Goal: Register for event/course

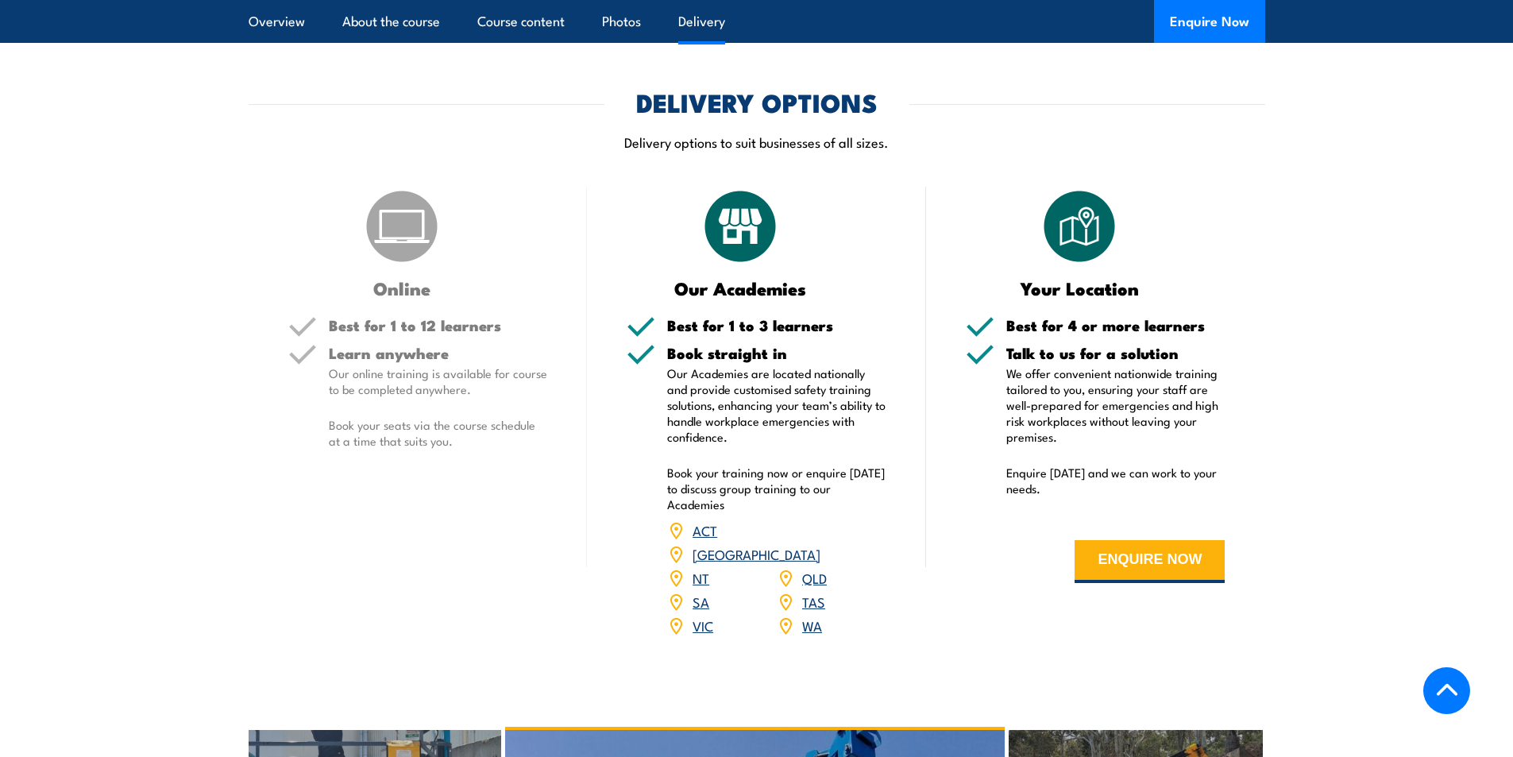
scroll to position [1747, 0]
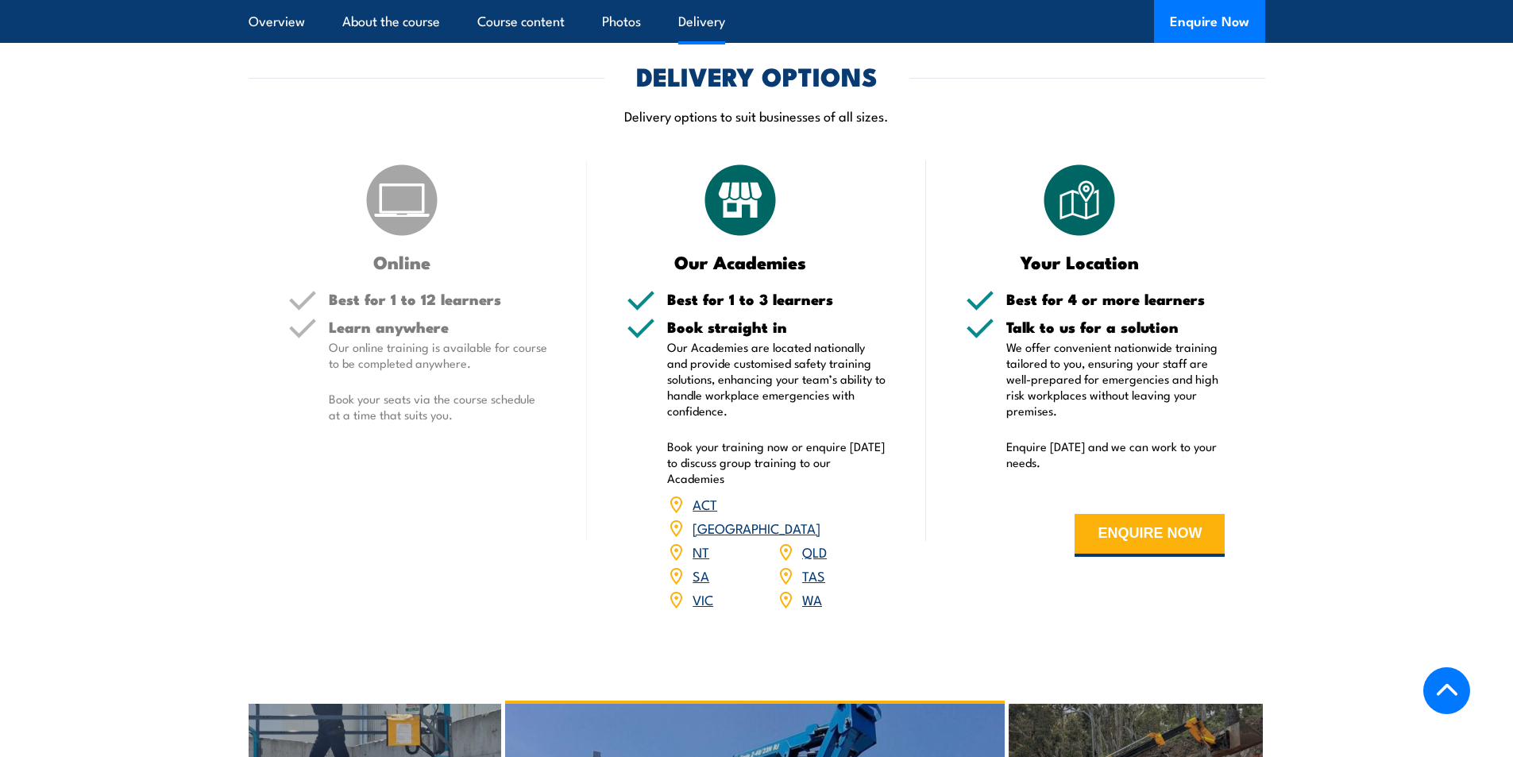
click at [819, 542] on link "QLD" at bounding box center [814, 551] width 25 height 19
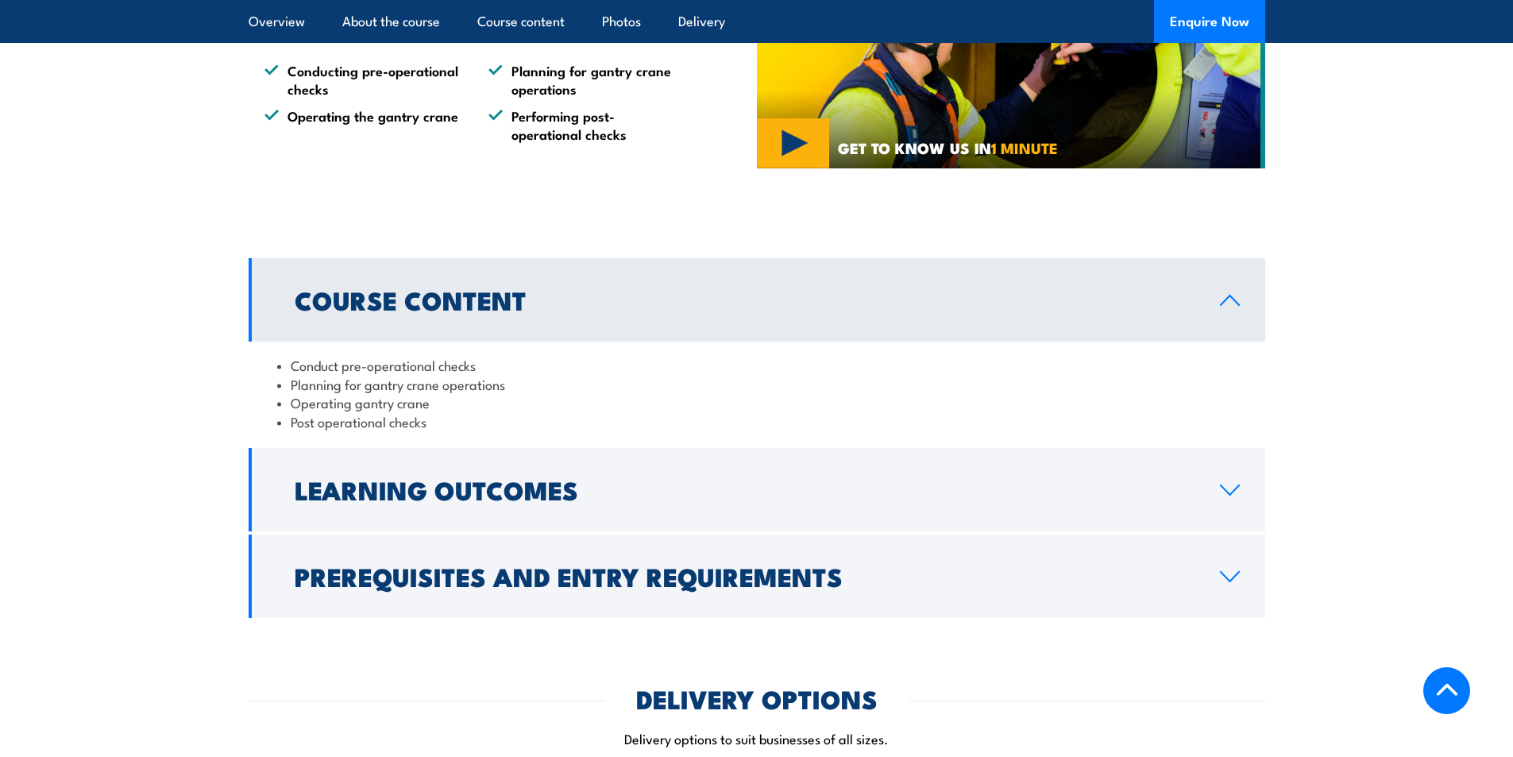
scroll to position [1169, 0]
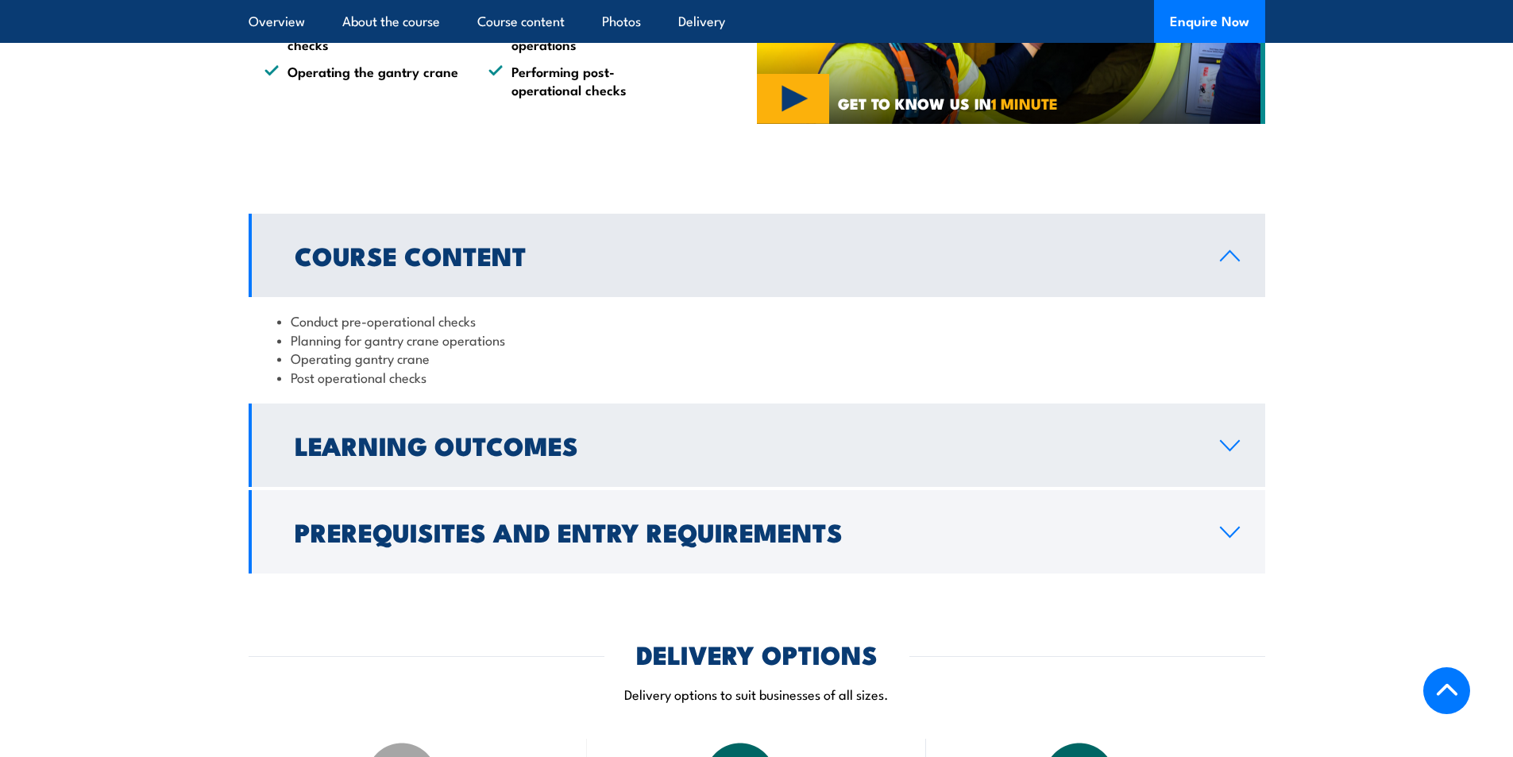
click at [399, 474] on link "Learning Outcomes" at bounding box center [757, 444] width 1016 height 83
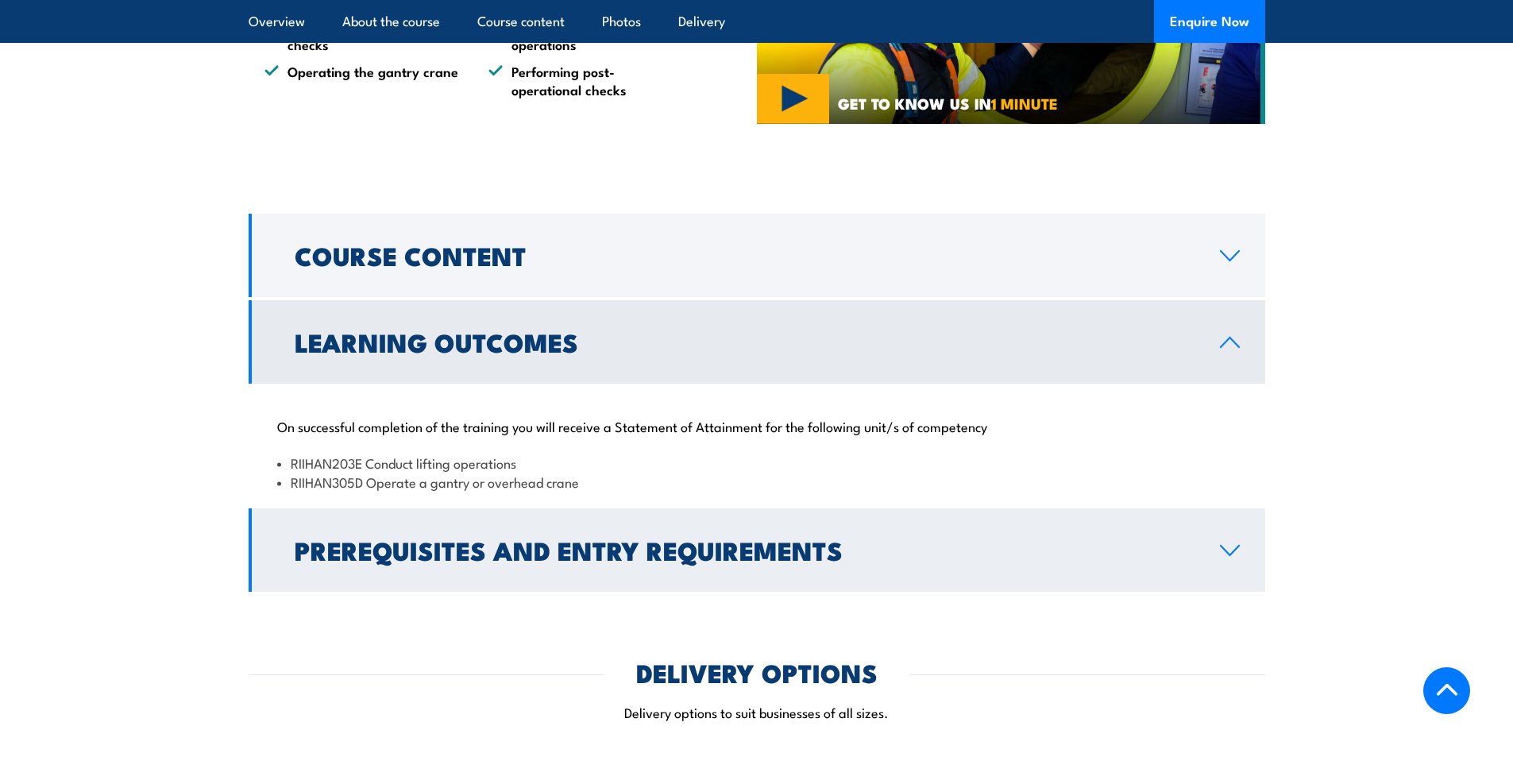
click at [417, 538] on h2 "Prerequisites and Entry Requirements" at bounding box center [745, 549] width 900 height 22
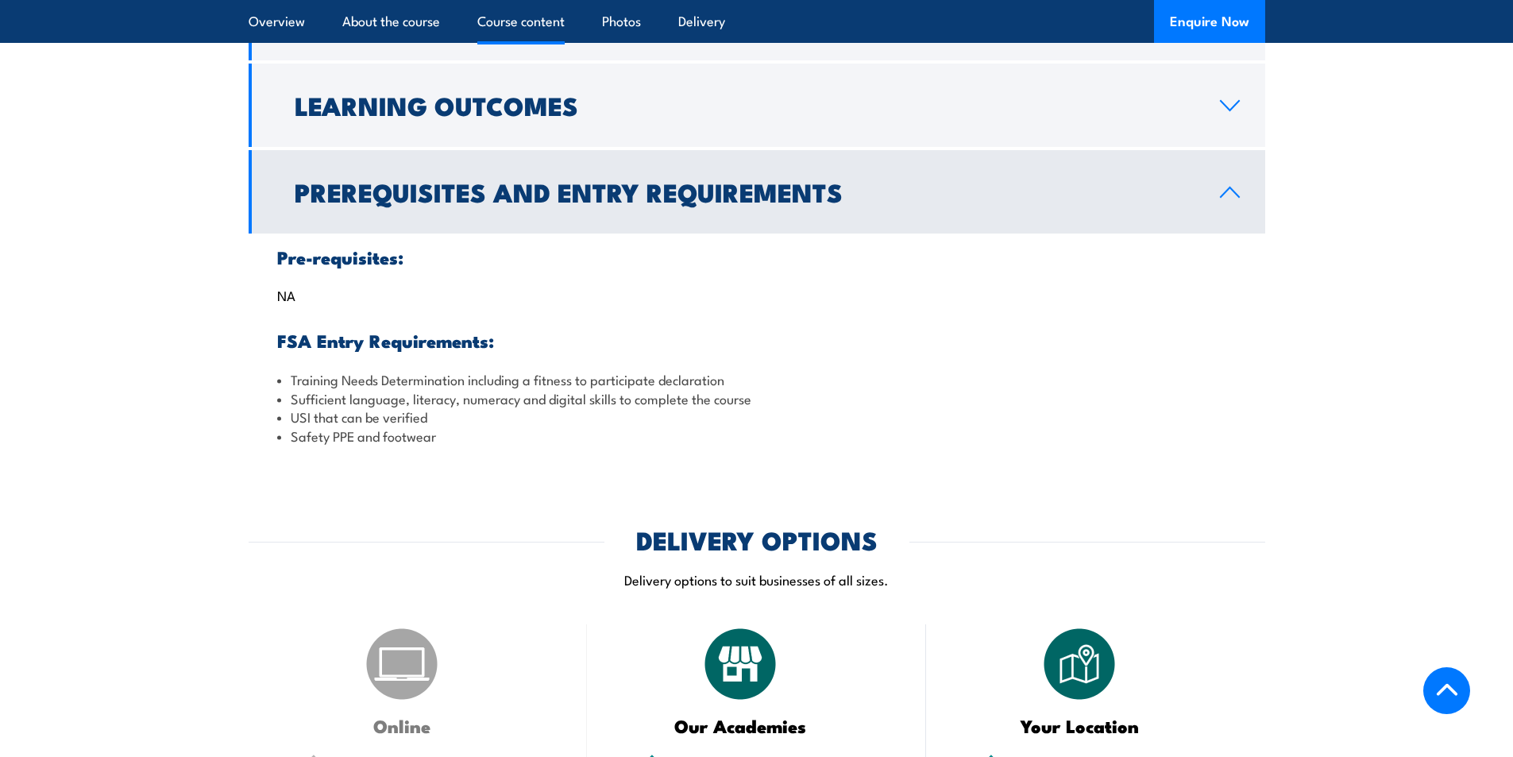
scroll to position [1407, 0]
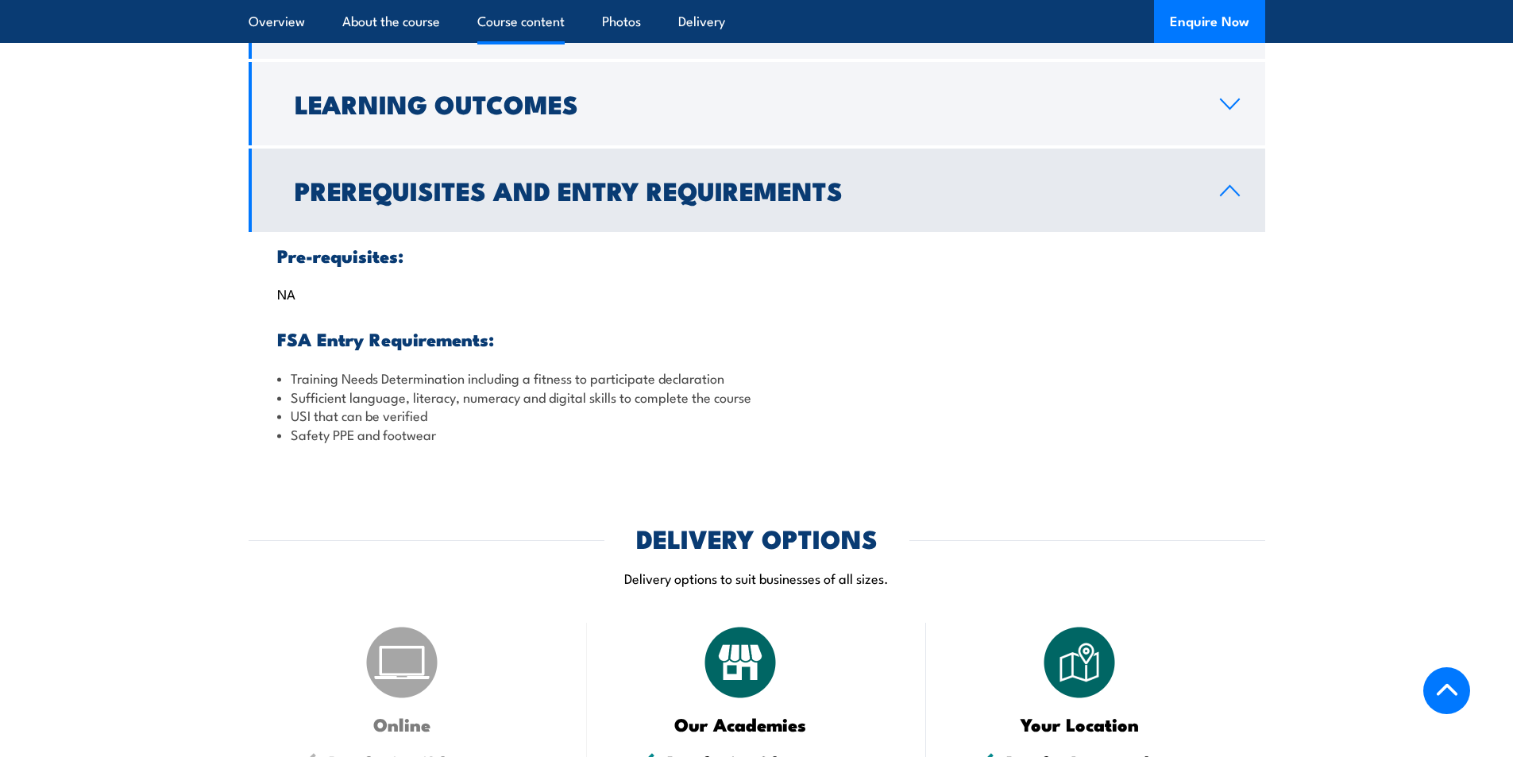
click at [547, 179] on h2 "Prerequisites and Entry Requirements" at bounding box center [745, 190] width 900 height 22
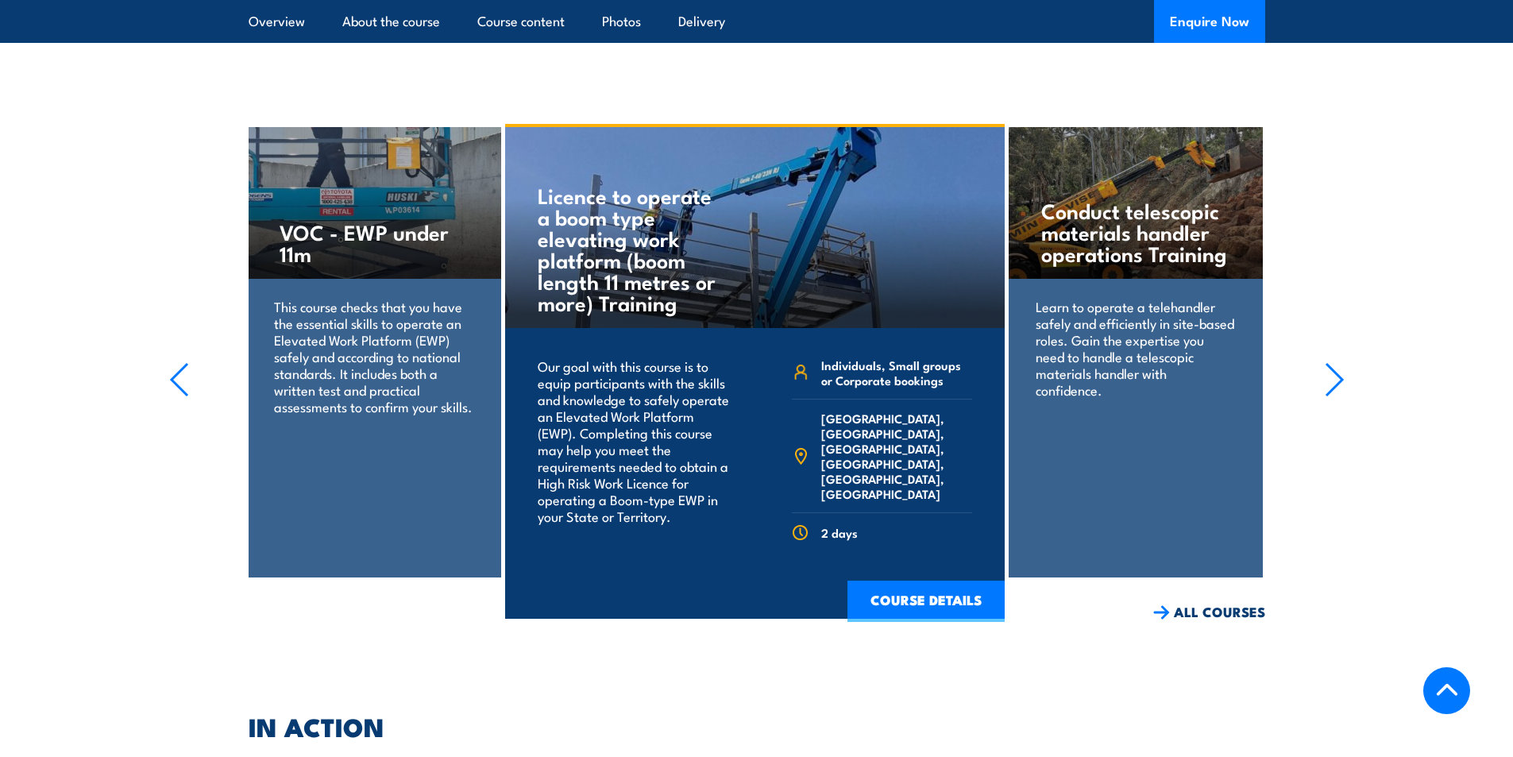
scroll to position [2201, 0]
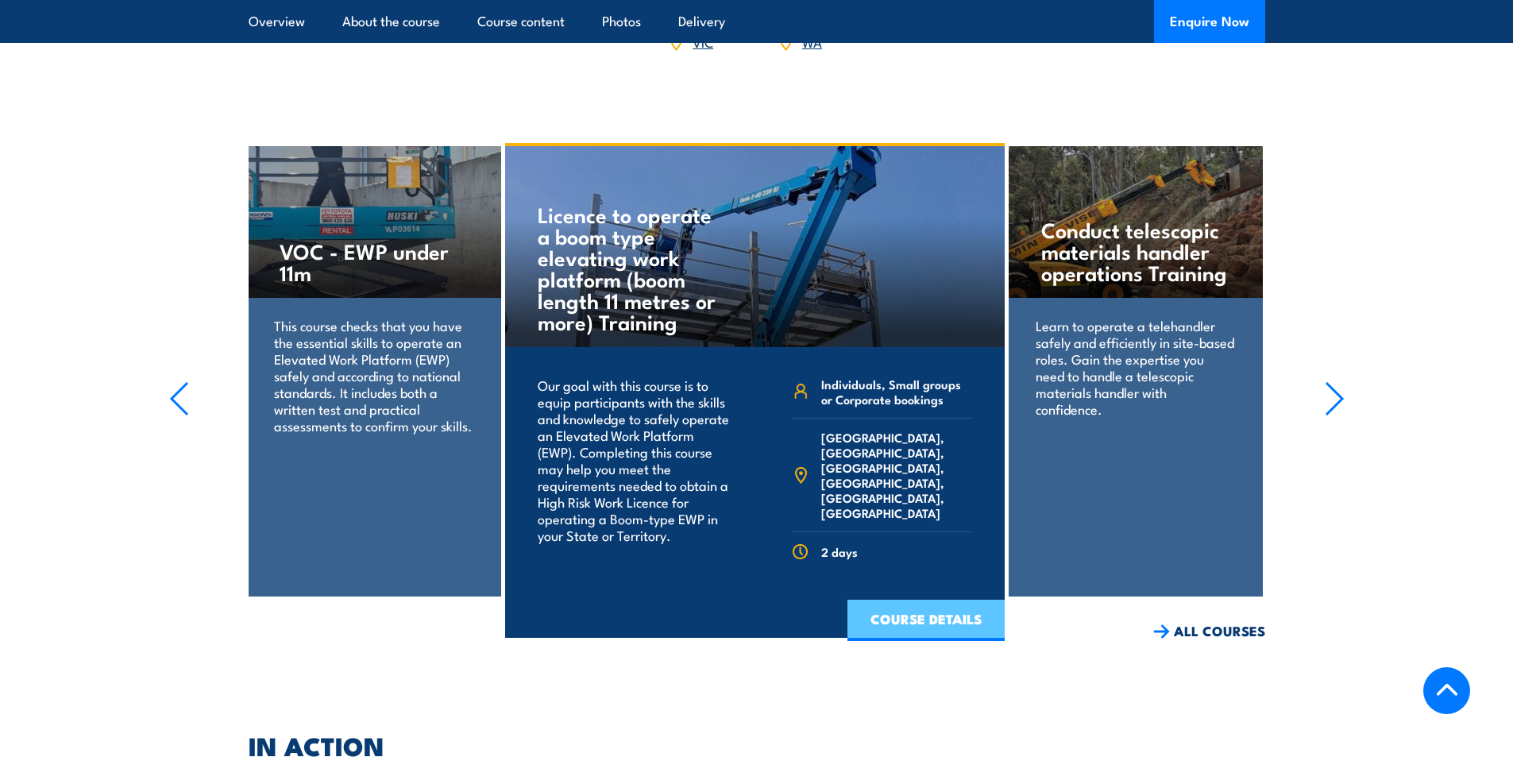
click at [952, 602] on link "COURSE DETAILS" at bounding box center [925, 619] width 157 height 41
click at [44, 453] on section "Conduct telescopic materials handler operations Training Learn to operate a tel…" at bounding box center [756, 392] width 1513 height 498
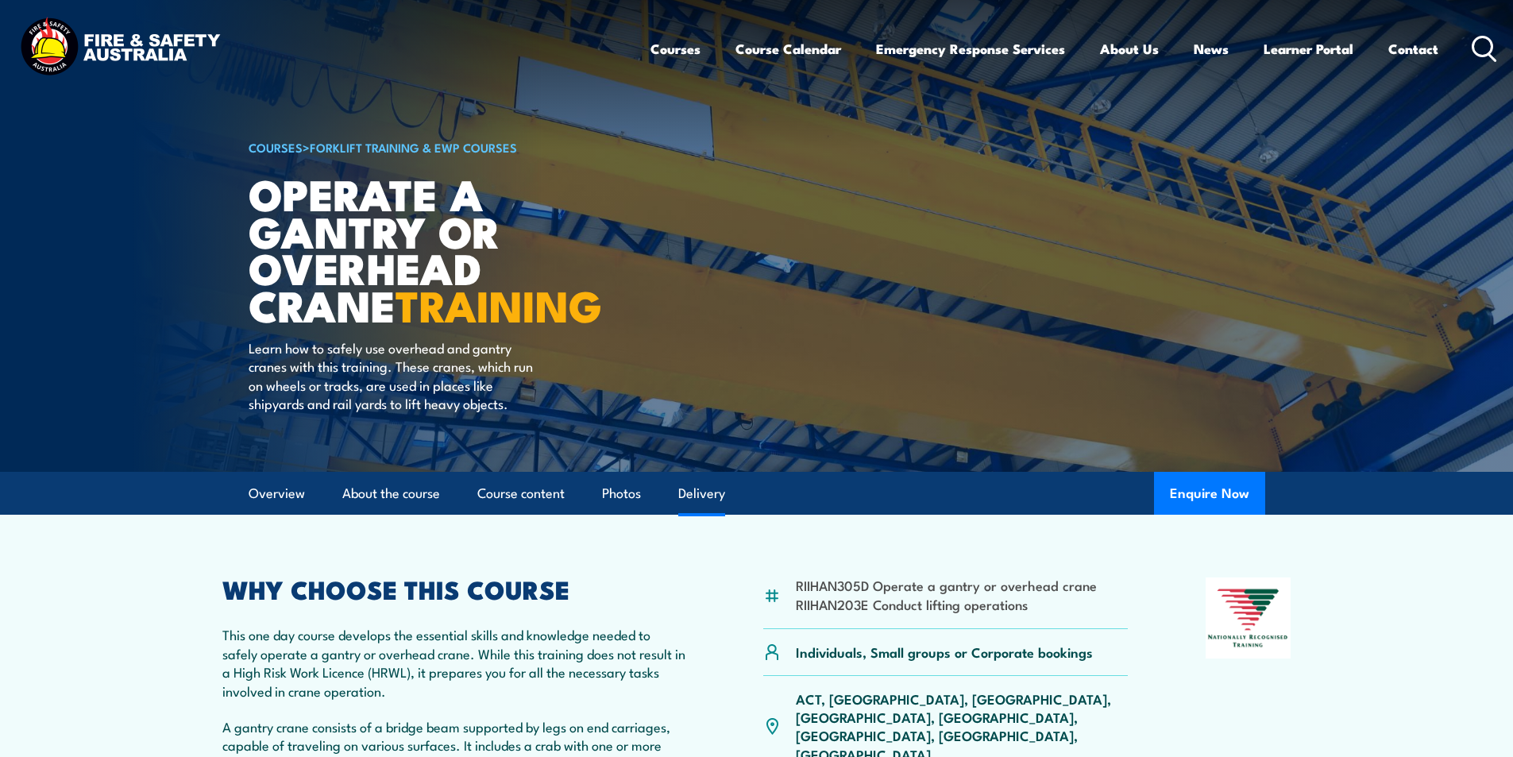
click at [714, 501] on link "Delivery" at bounding box center [701, 493] width 47 height 42
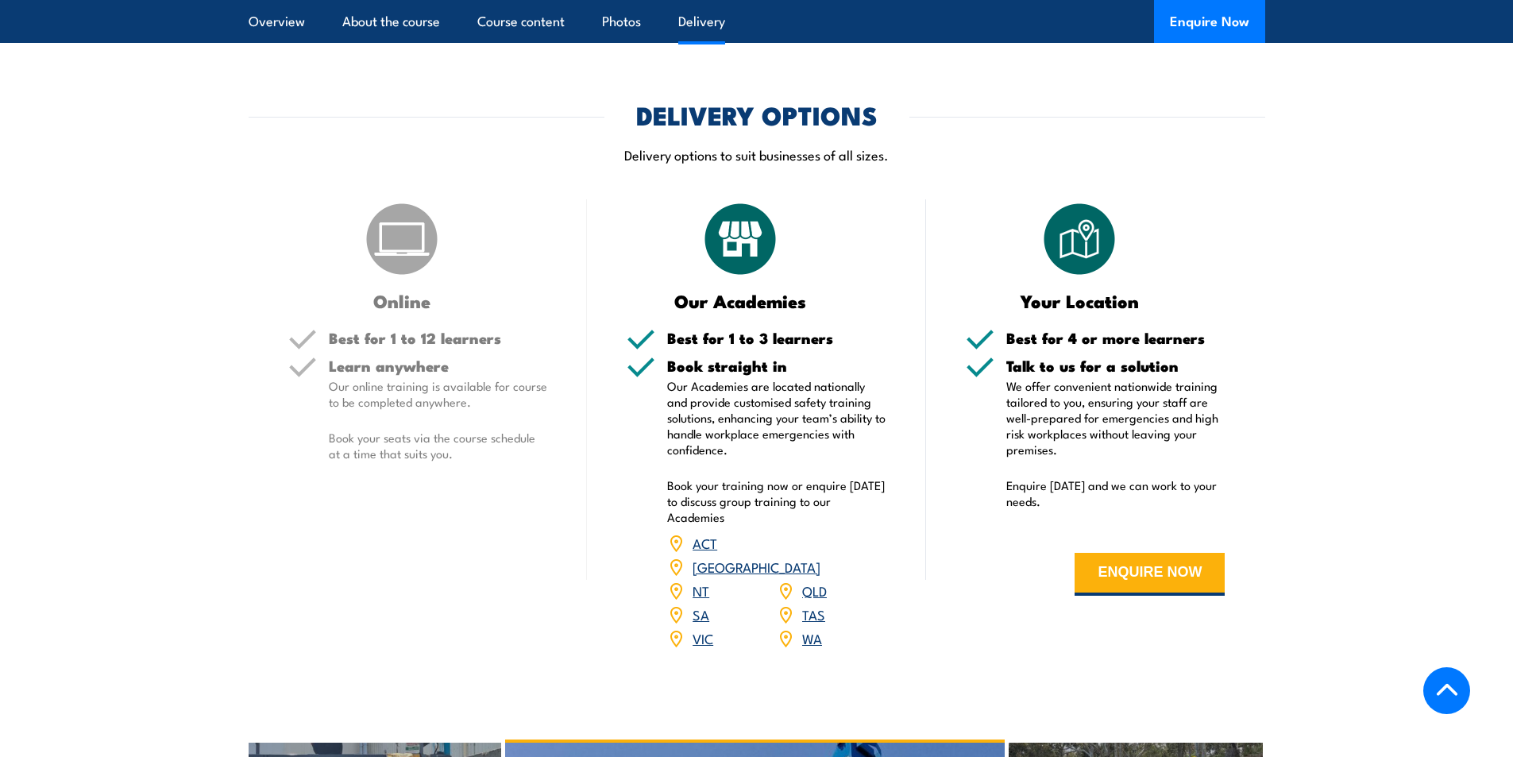
scroll to position [1713, 0]
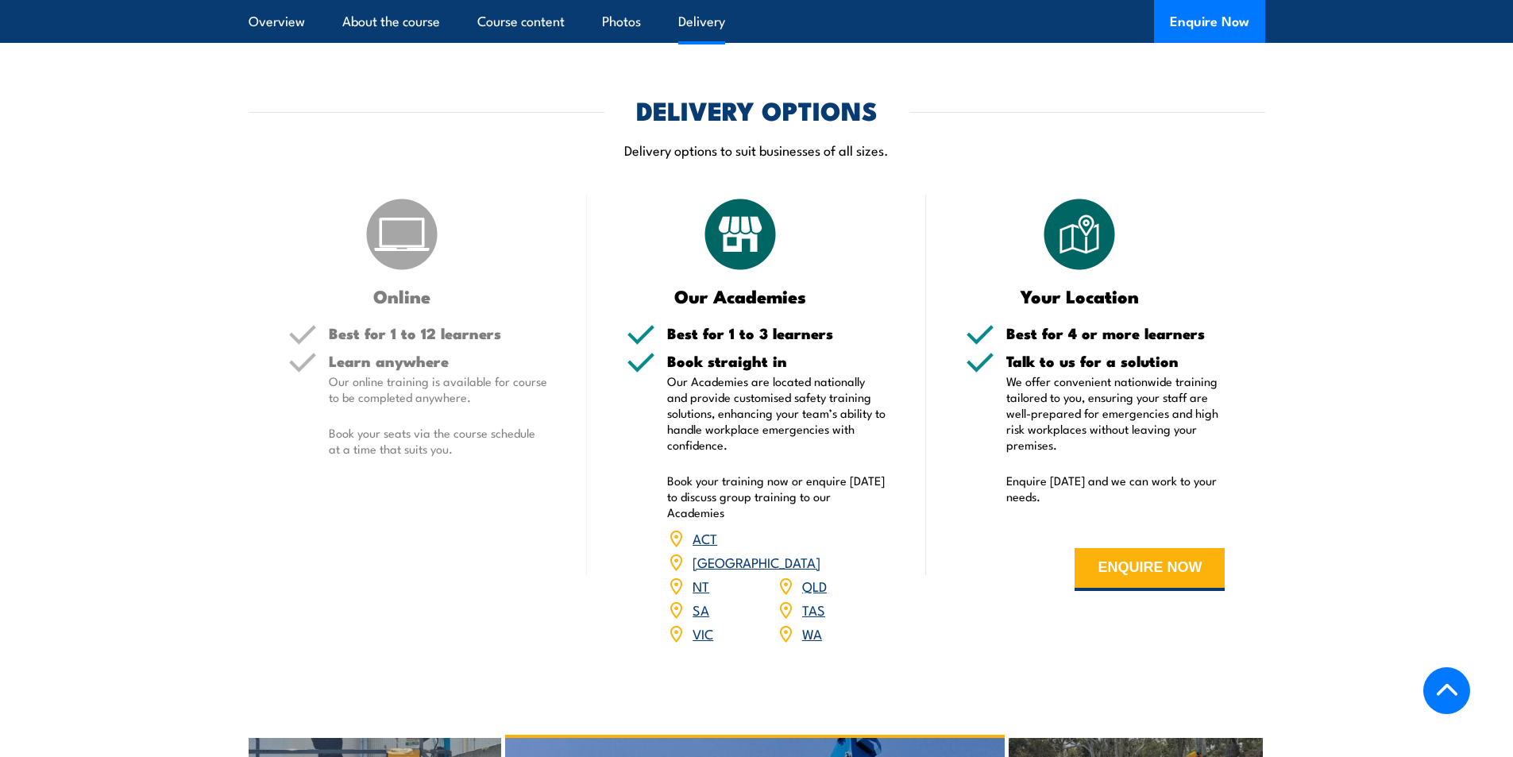
click at [812, 576] on link "QLD" at bounding box center [814, 585] width 25 height 19
click at [827, 576] on link "QLD" at bounding box center [814, 585] width 25 height 19
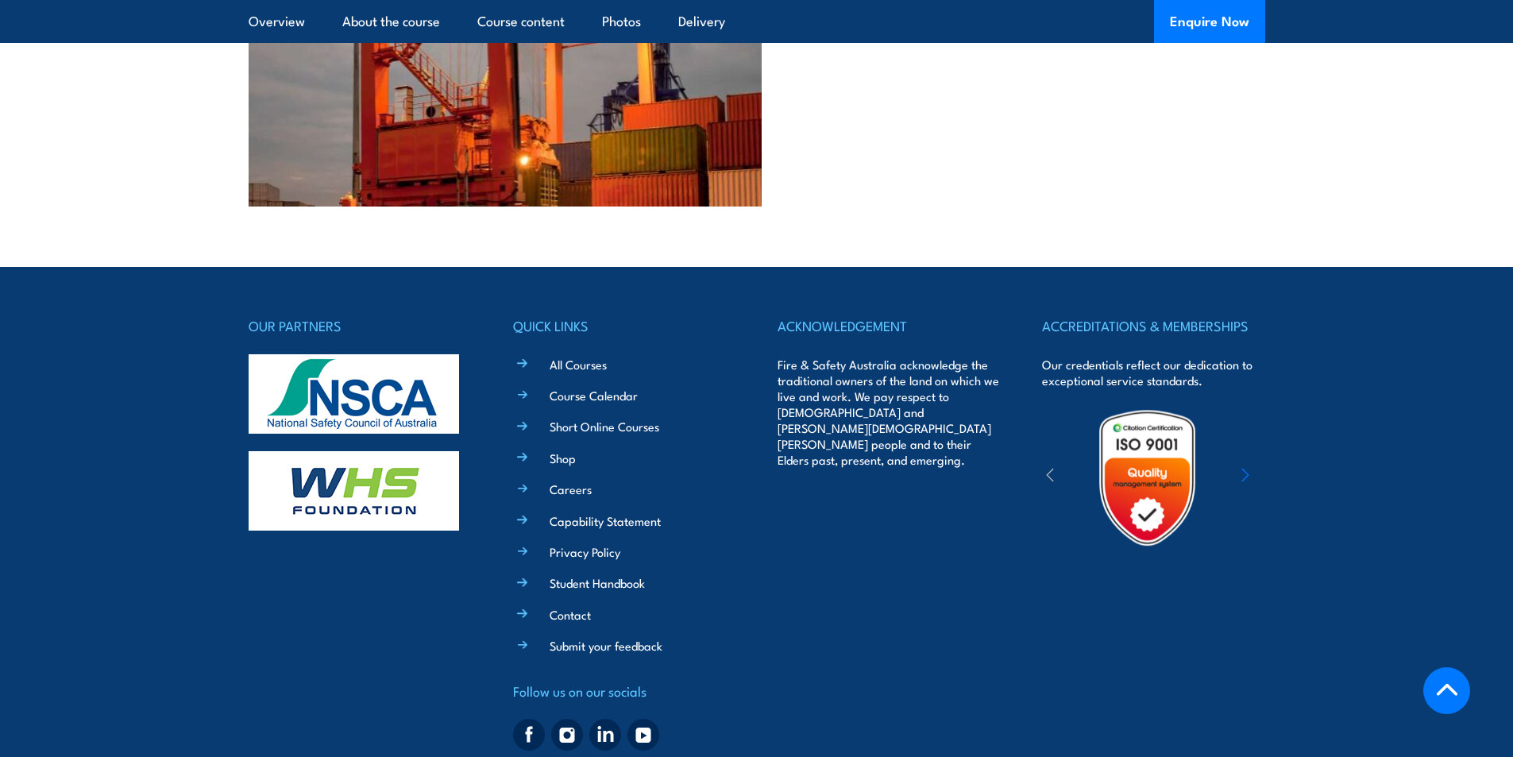
scroll to position [3313, 0]
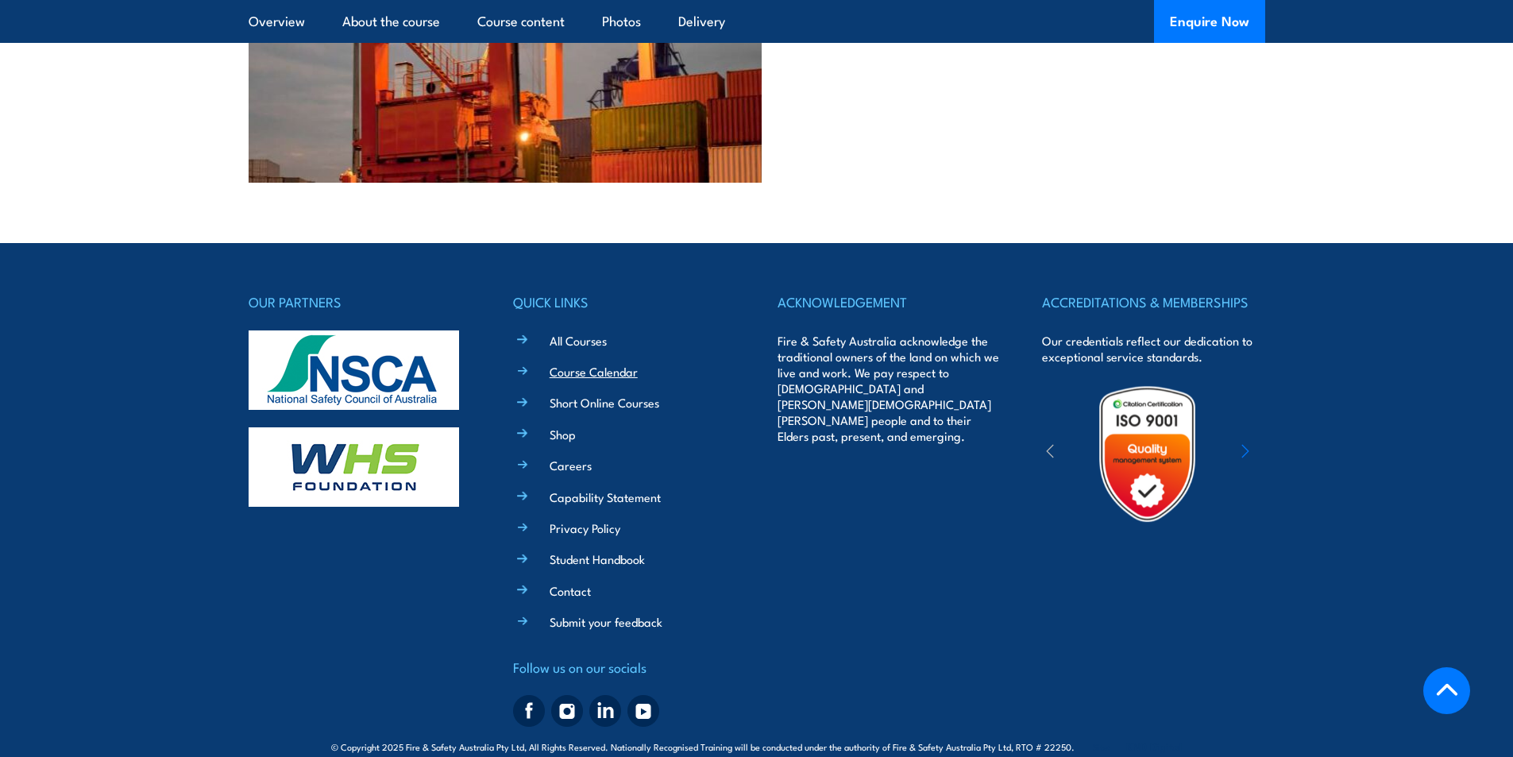
click at [599, 363] on link "Course Calendar" at bounding box center [593, 371] width 88 height 17
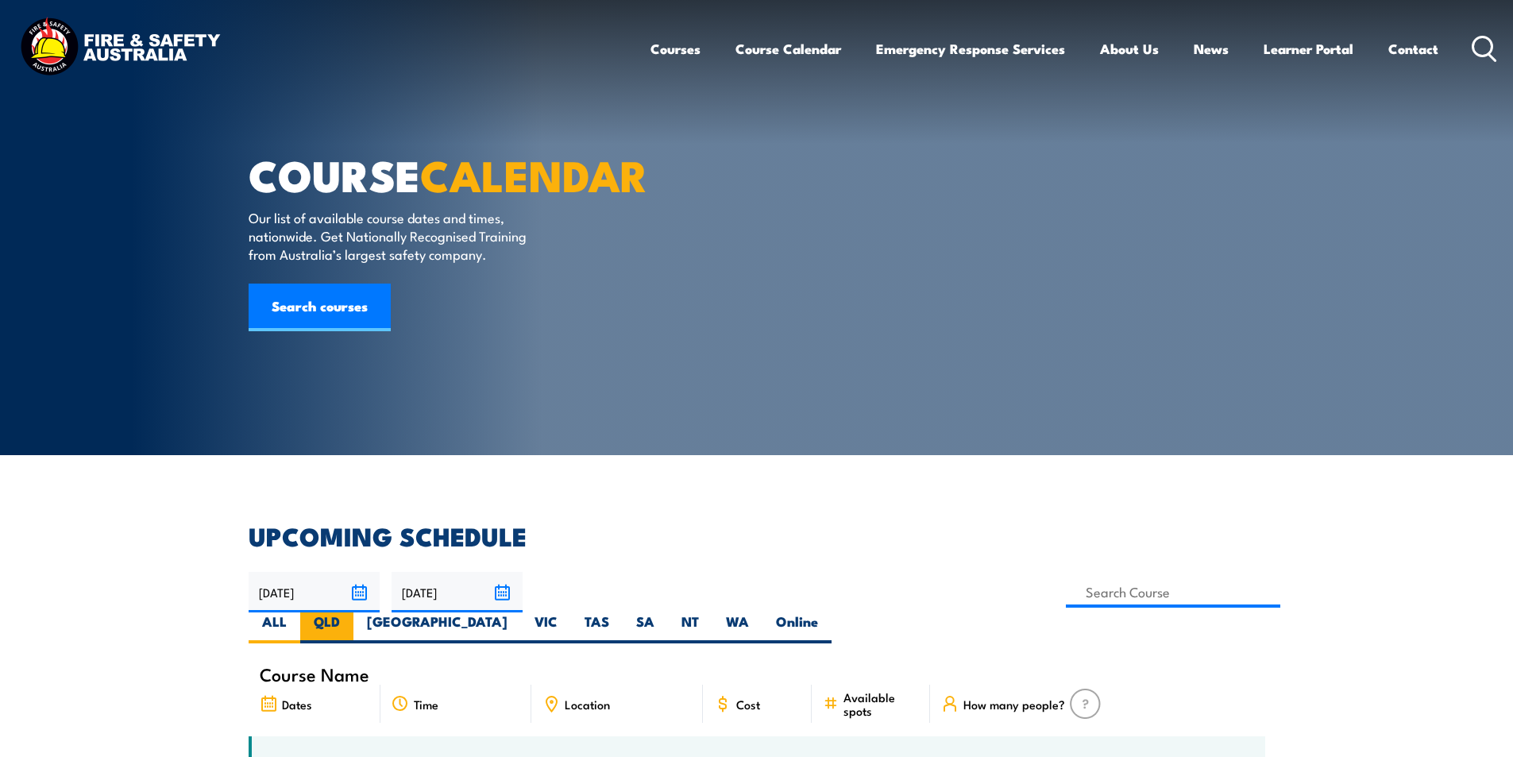
click at [353, 612] on label "QLD" at bounding box center [326, 627] width 53 height 31
click at [350, 612] on input "QLD" at bounding box center [345, 617] width 10 height 10
radio input "true"
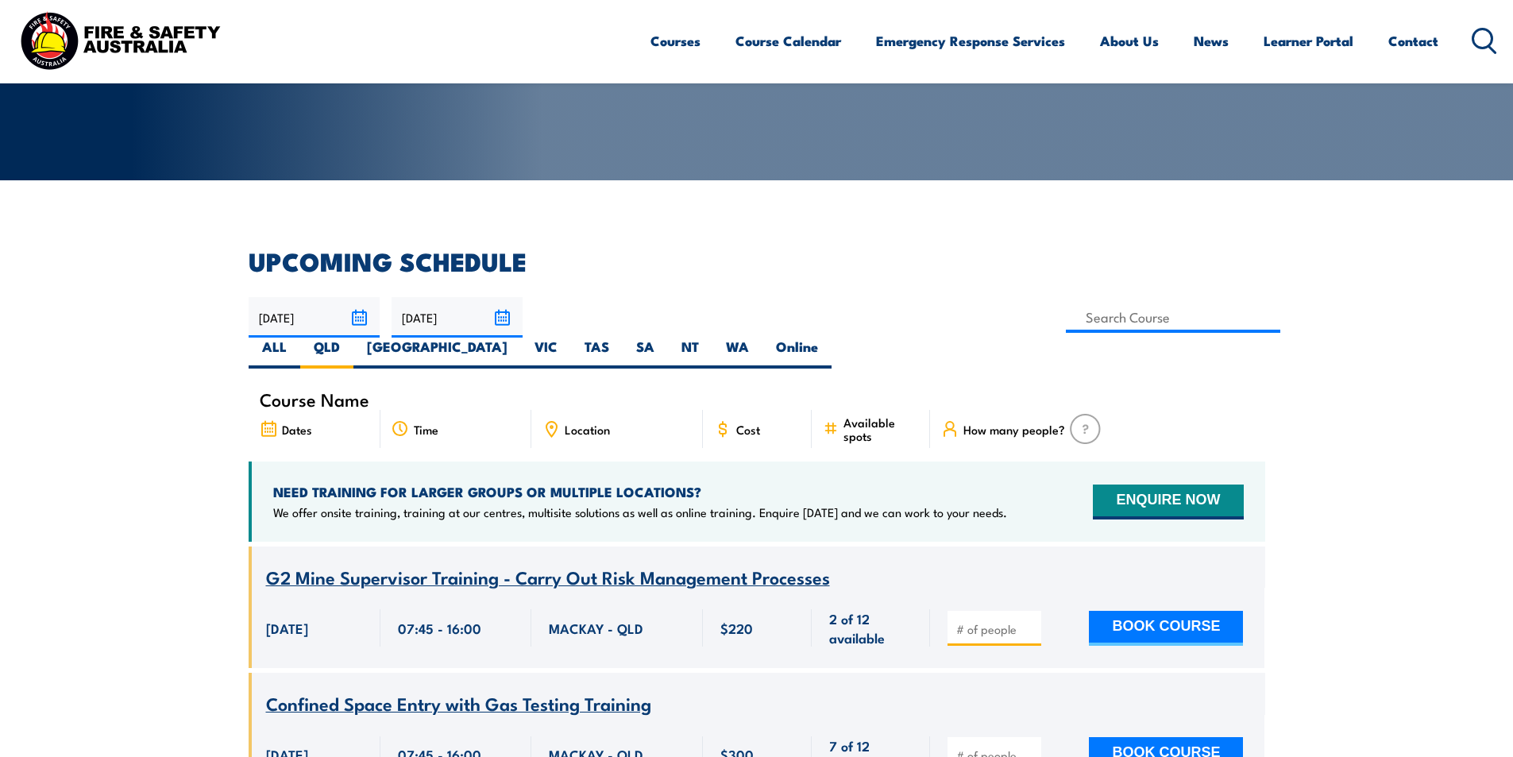
scroll to position [206, 0]
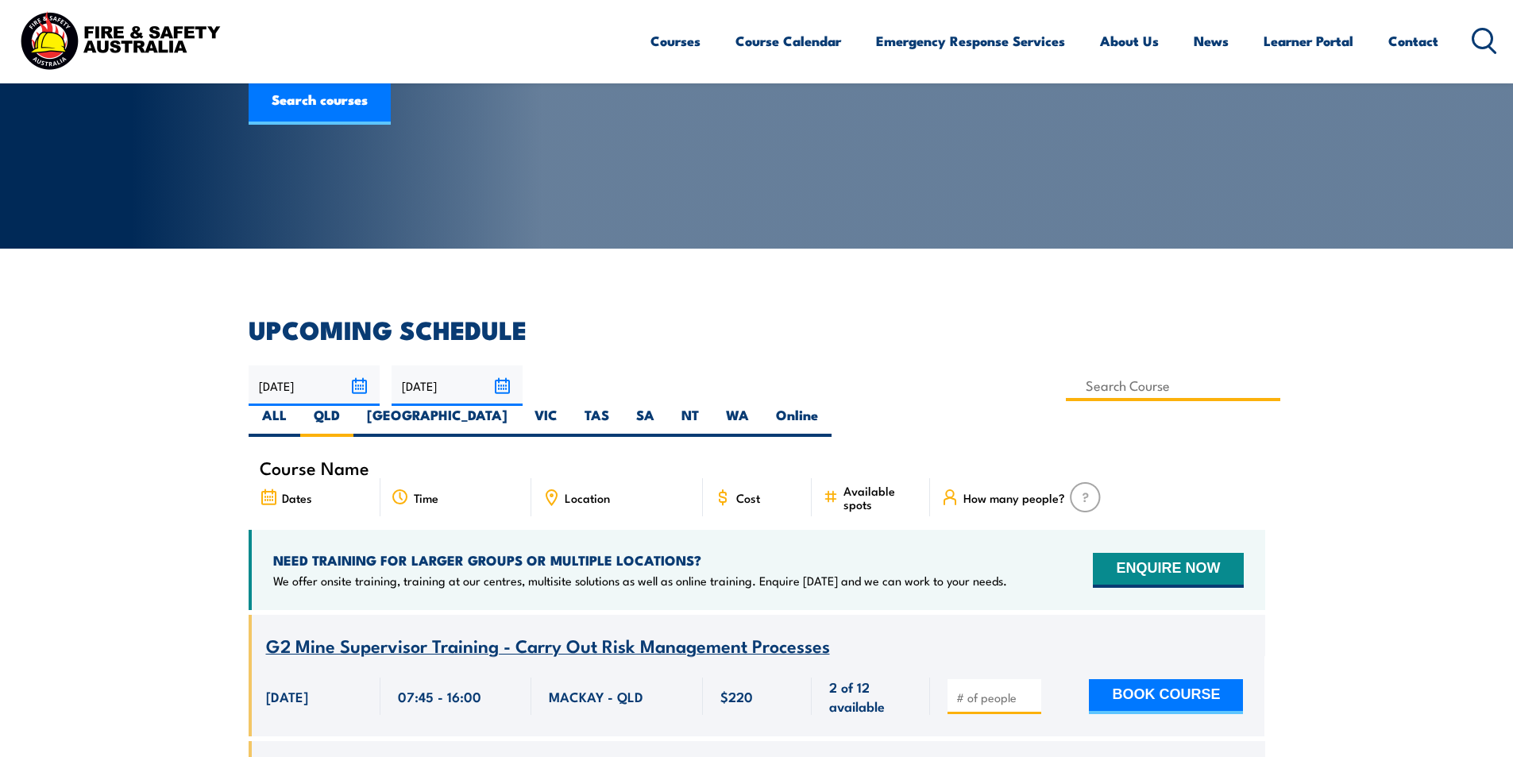
click at [1066, 377] on input at bounding box center [1173, 385] width 215 height 31
type input "Operate a gantry or overhead crane Training"
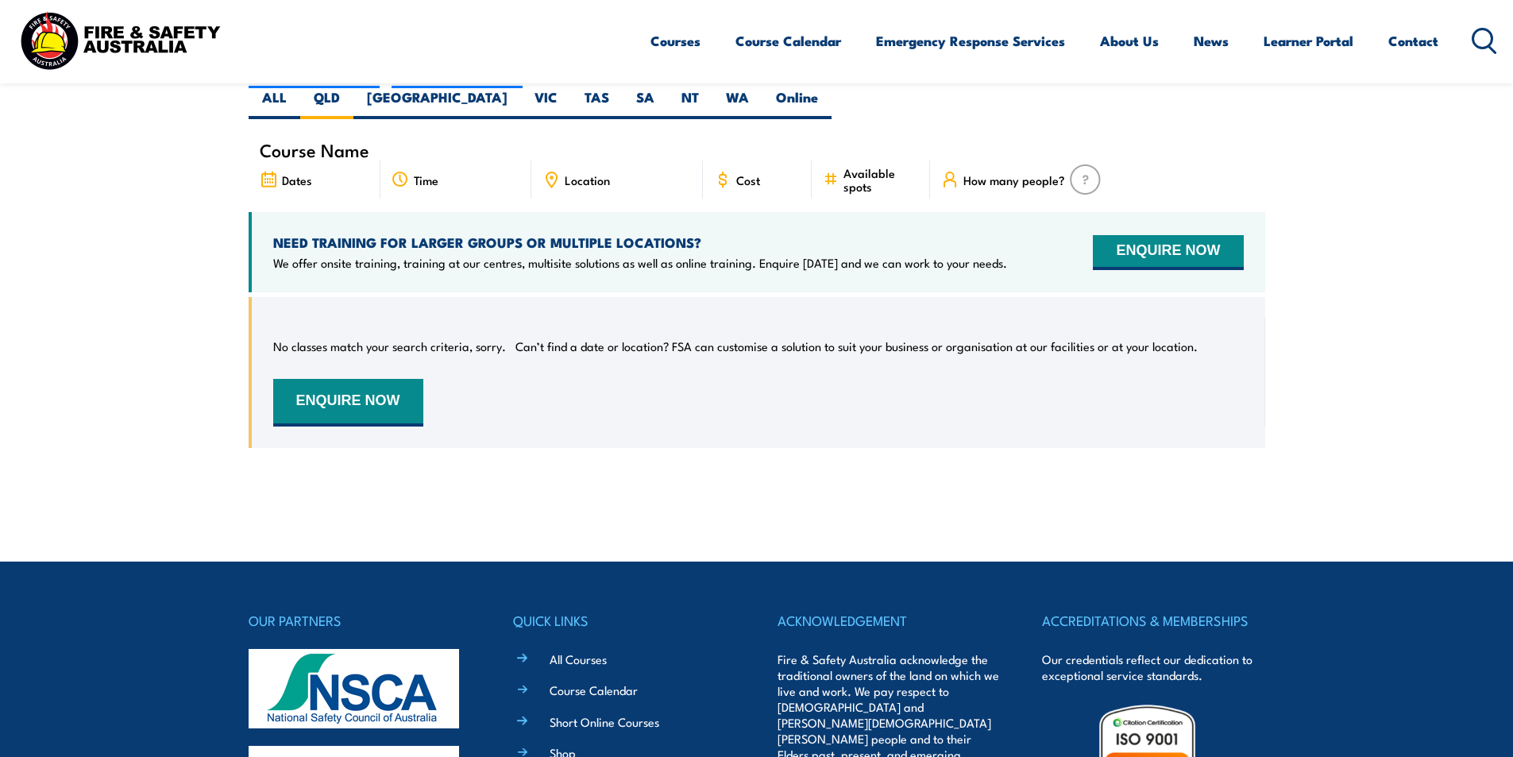
click at [177, 436] on section "UPCOMING SCHEDULE 17/09/2025 16/11/2025" at bounding box center [756, 236] width 1513 height 472
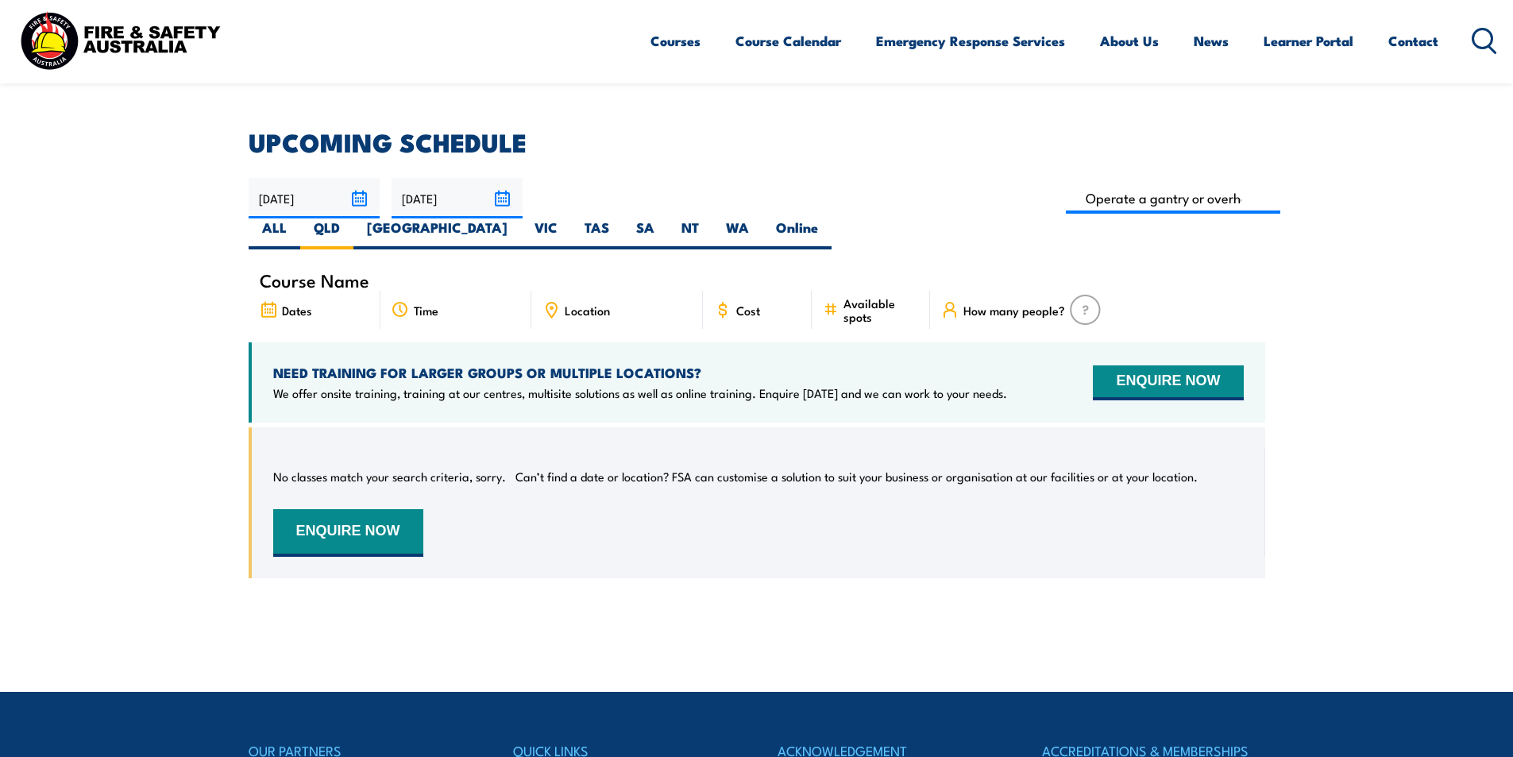
scroll to position [365, 0]
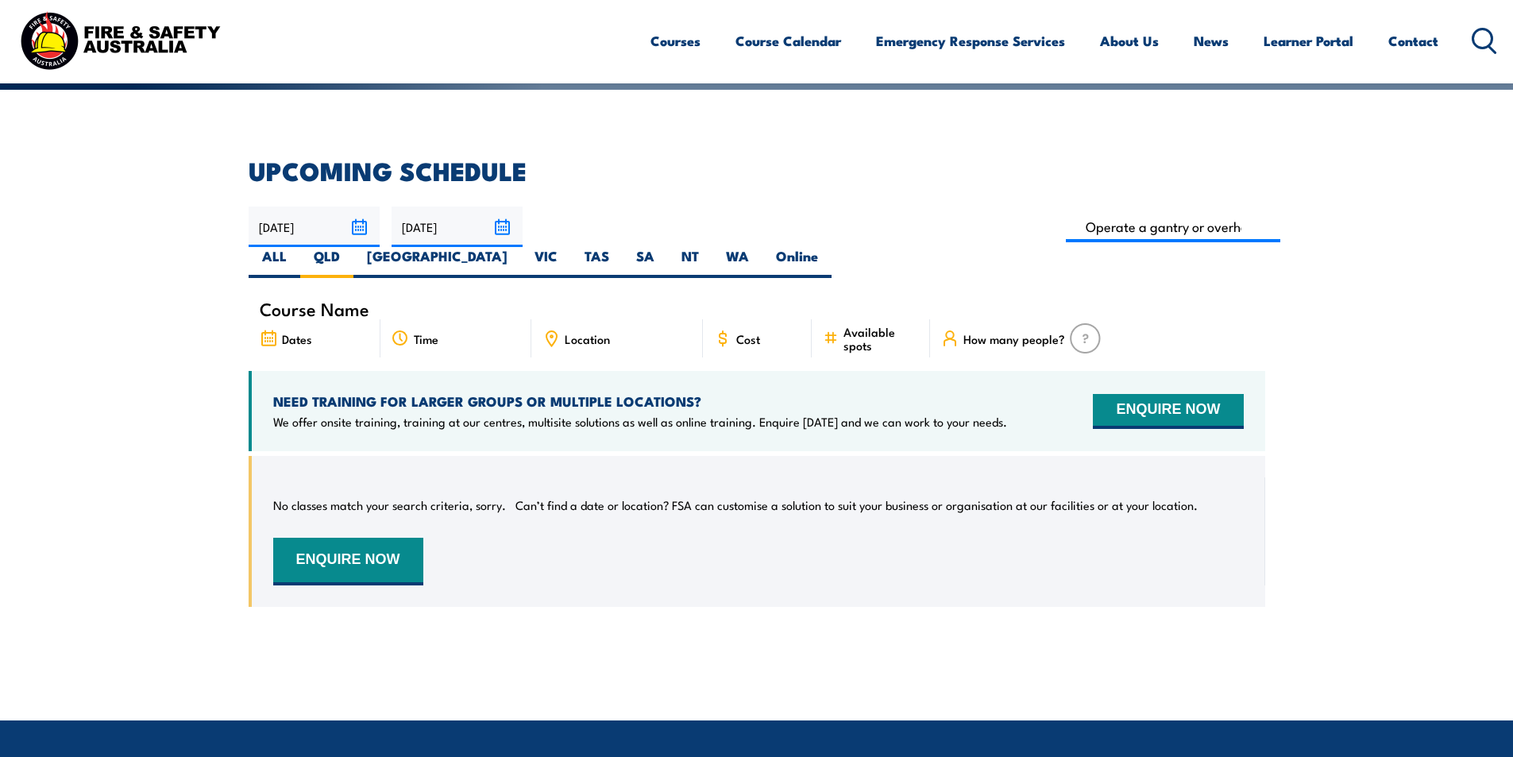
click at [135, 374] on section "UPCOMING SCHEDULE 17/09/2025 16/11/2025" at bounding box center [756, 395] width 1513 height 472
click at [757, 319] on div "Cost" at bounding box center [758, 338] width 110 height 38
click at [521, 247] on label "[GEOGRAPHIC_DATA]" at bounding box center [437, 262] width 168 height 31
click at [518, 247] on input "[GEOGRAPHIC_DATA]" at bounding box center [512, 252] width 10 height 10
radio input "true"
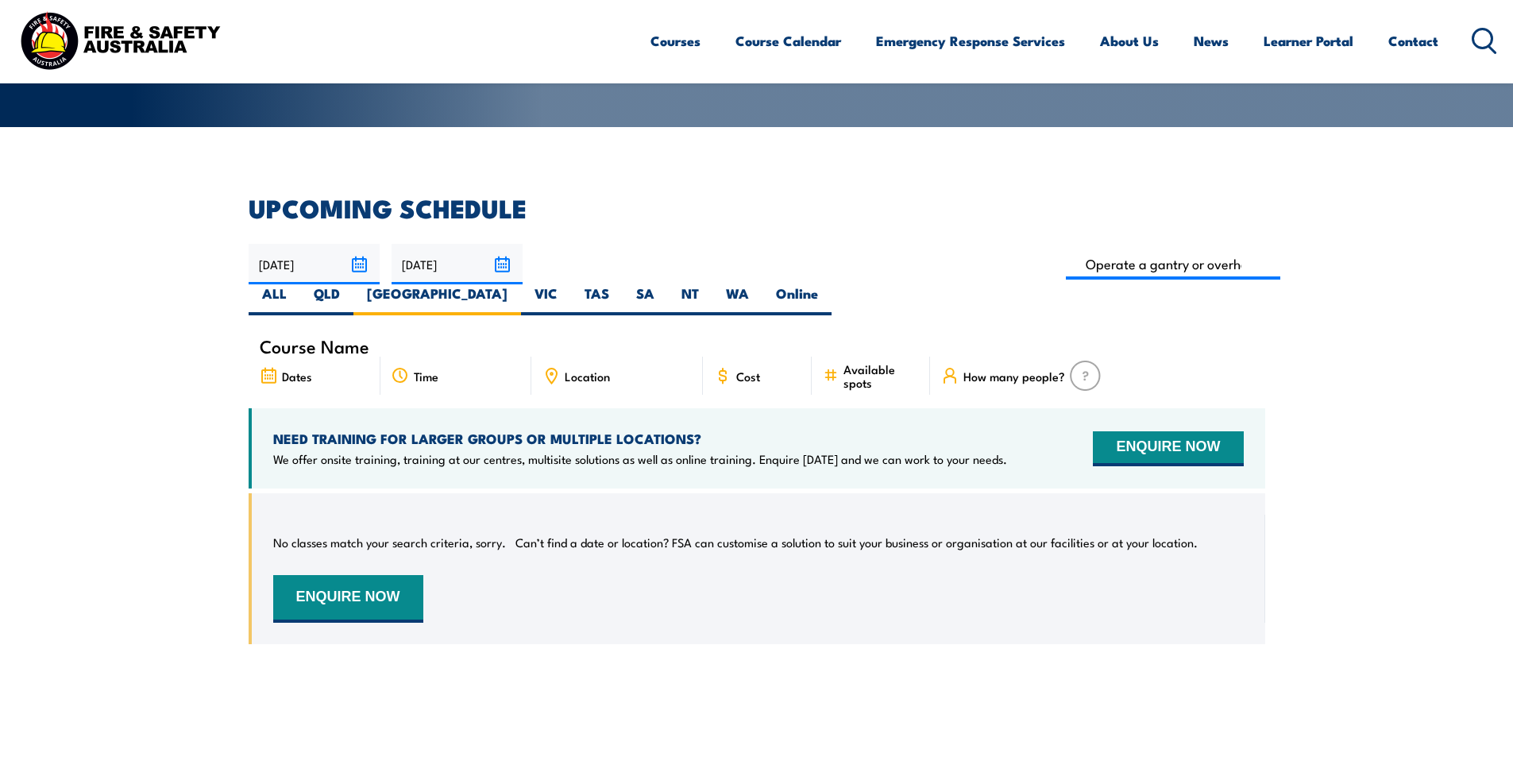
scroll to position [286, 0]
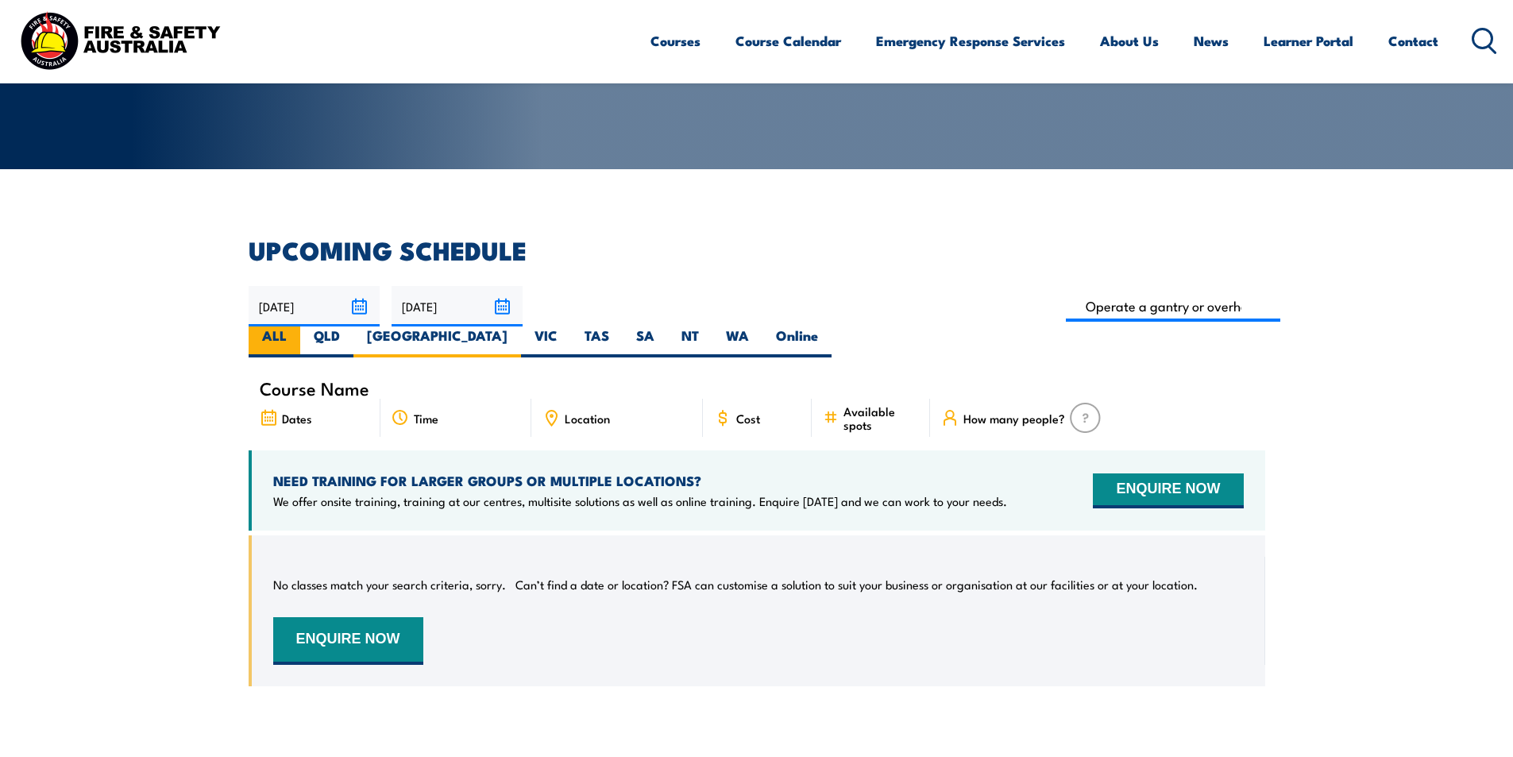
click at [300, 326] on label "ALL" at bounding box center [275, 341] width 52 height 31
click at [297, 326] on input "ALL" at bounding box center [292, 331] width 10 height 10
radio input "true"
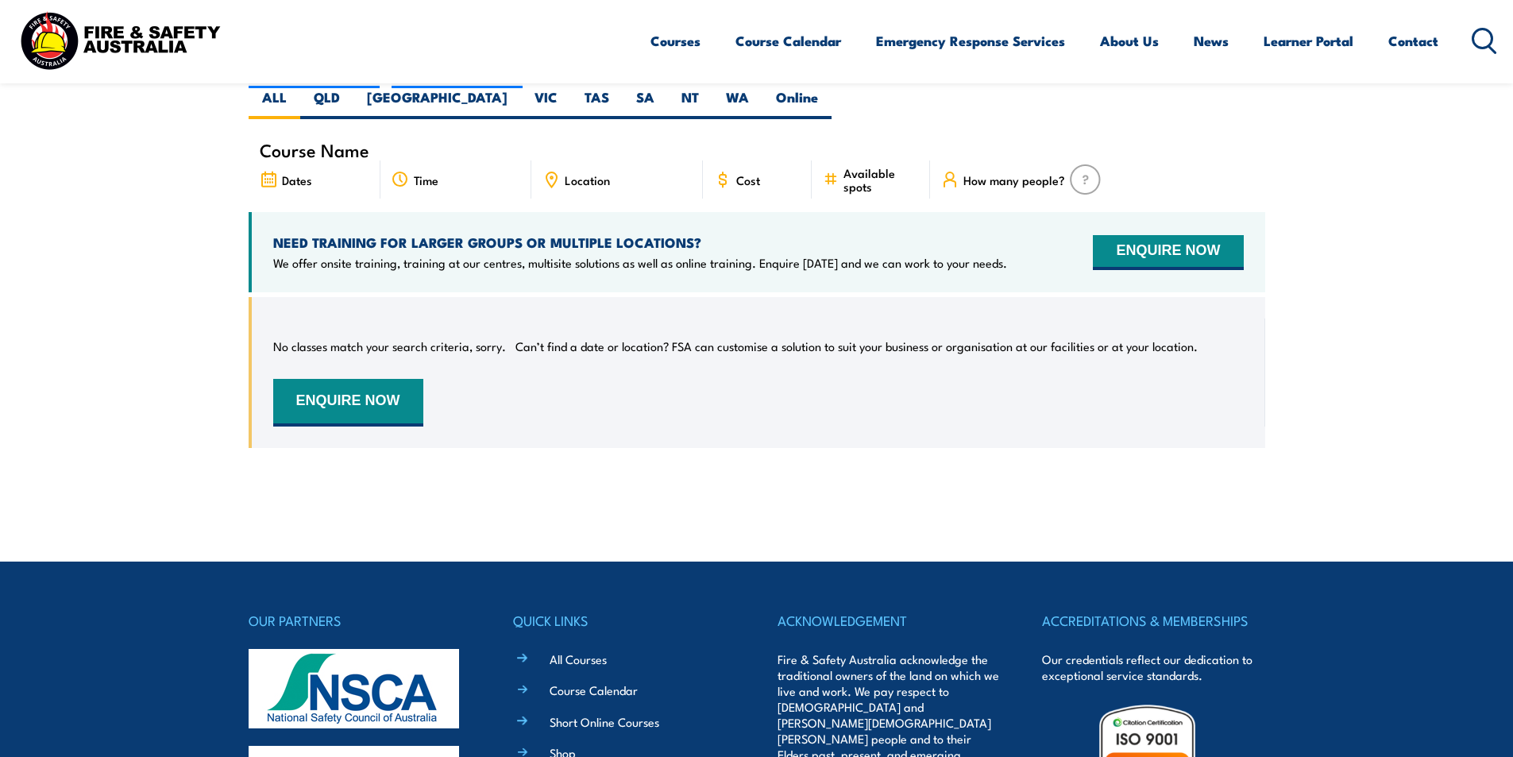
click at [124, 349] on section "UPCOMING SCHEDULE [DATE] [DATE]" at bounding box center [756, 236] width 1513 height 472
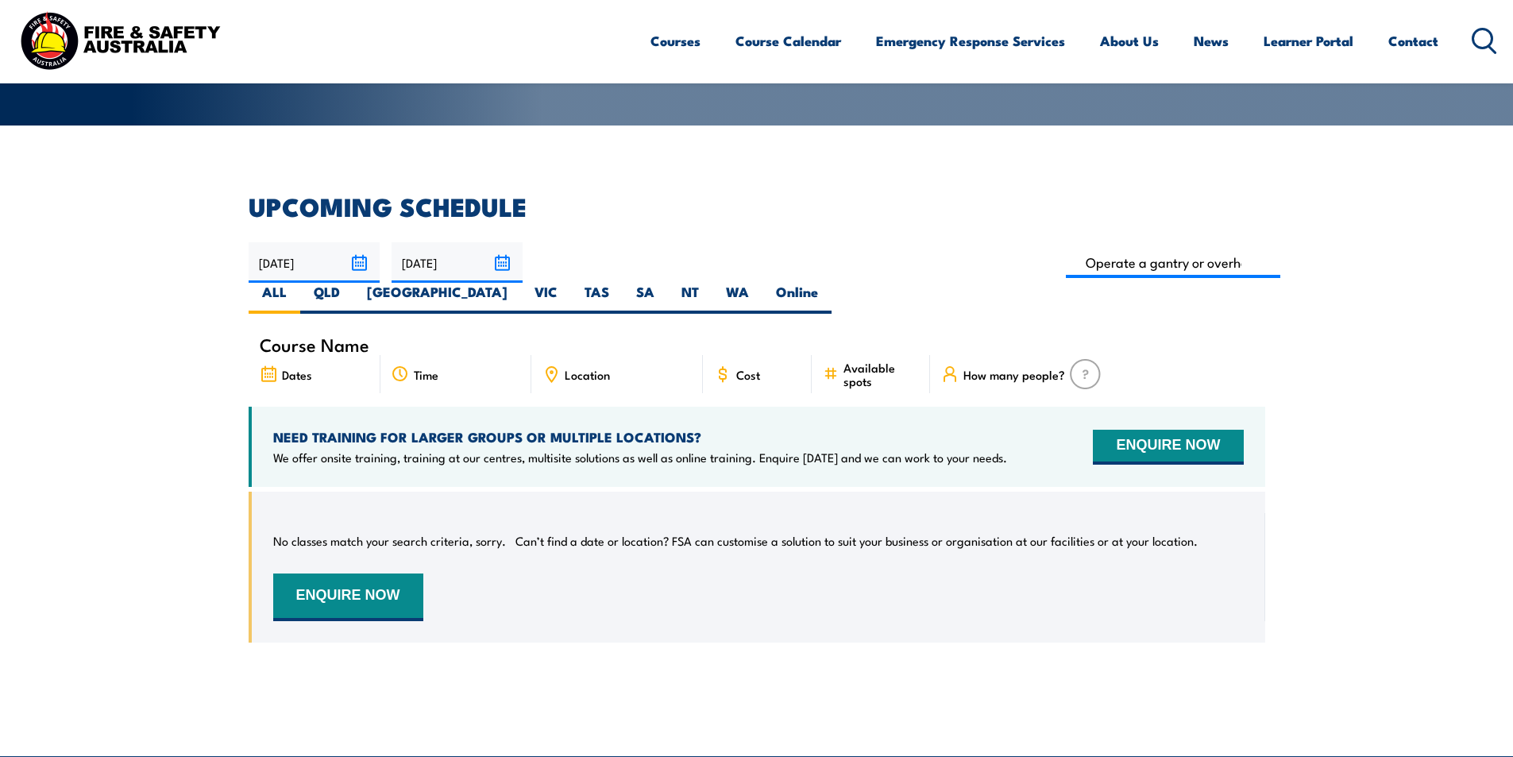
scroll to position [286, 0]
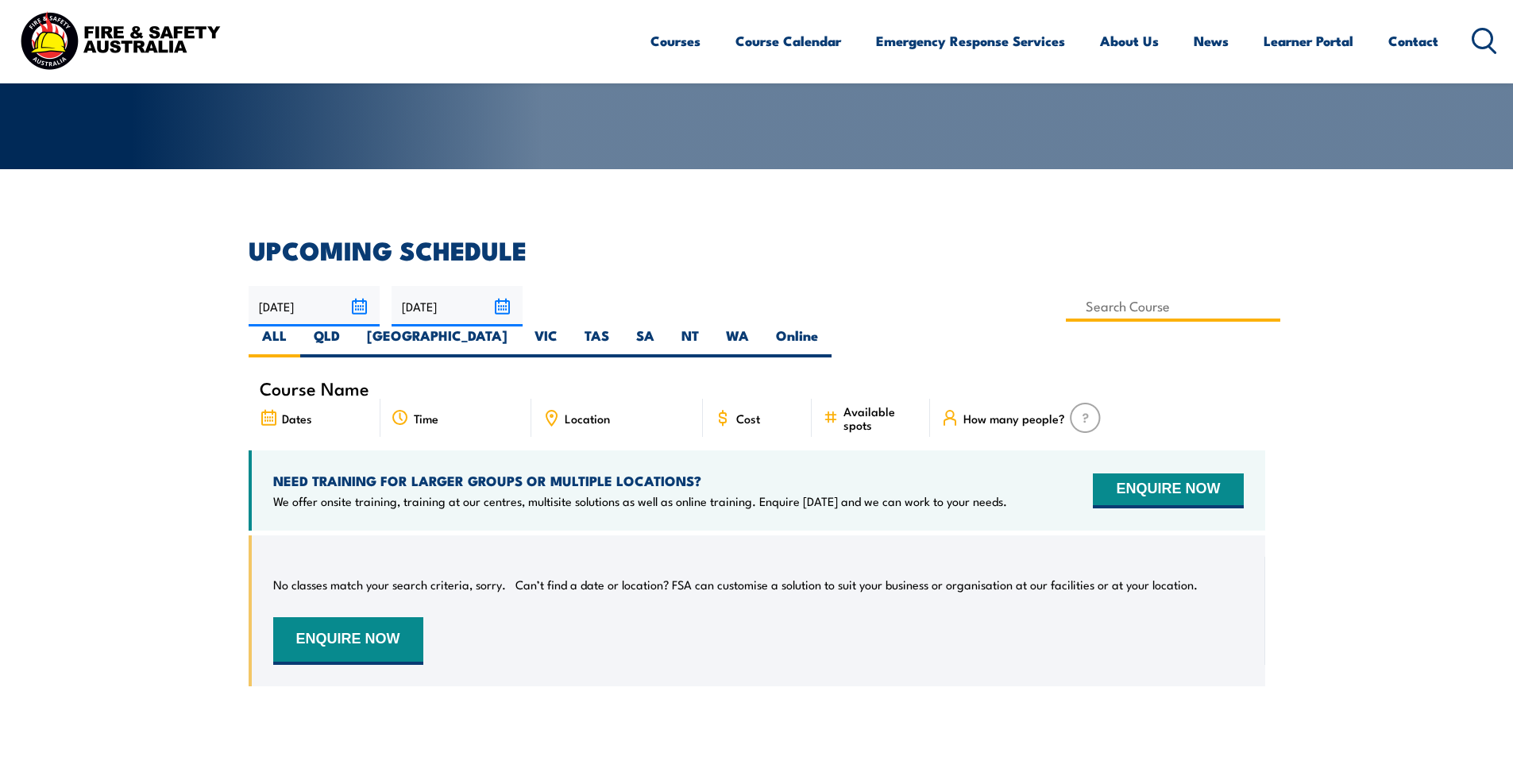
click at [1066, 310] on input at bounding box center [1173, 306] width 215 height 31
type input "Operate a gantry or overhead crane Training"
click at [1417, 350] on section "UPCOMING SCHEDULE [DATE] [DATE]" at bounding box center [756, 474] width 1513 height 472
click at [1413, 33] on link "Contact" at bounding box center [1413, 41] width 50 height 42
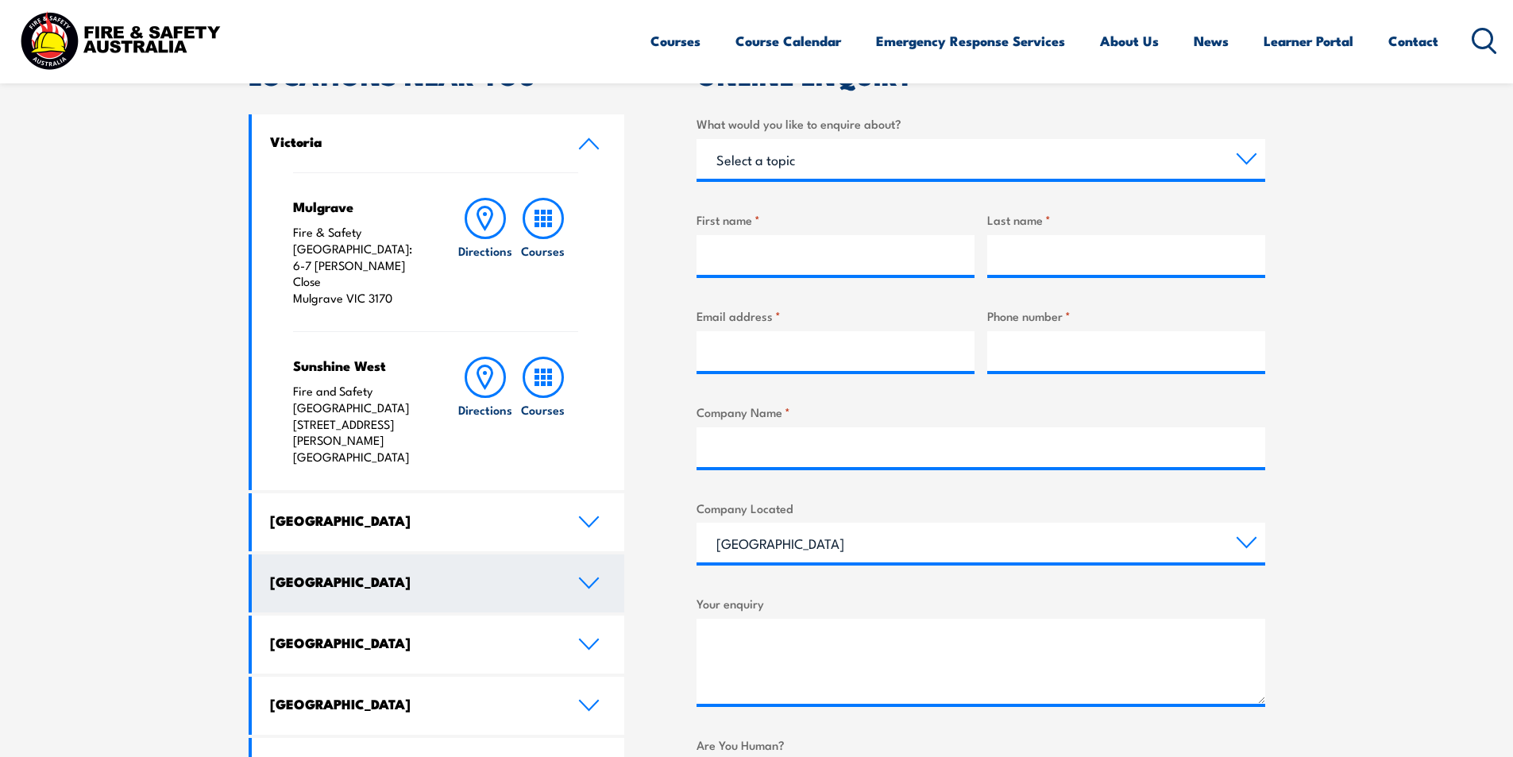
scroll to position [556, 0]
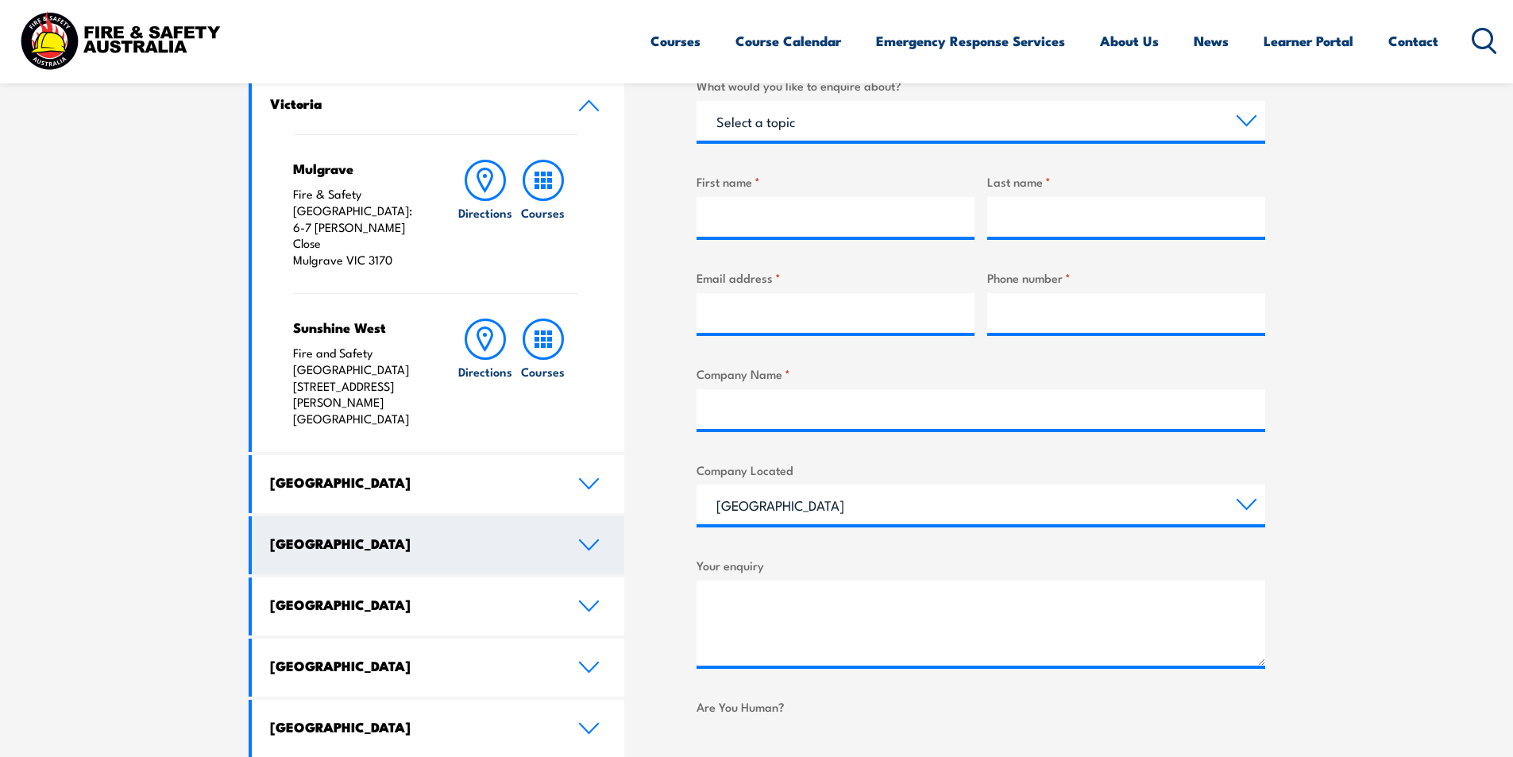
click at [321, 534] on h4 "[GEOGRAPHIC_DATA]" at bounding box center [412, 542] width 284 height 17
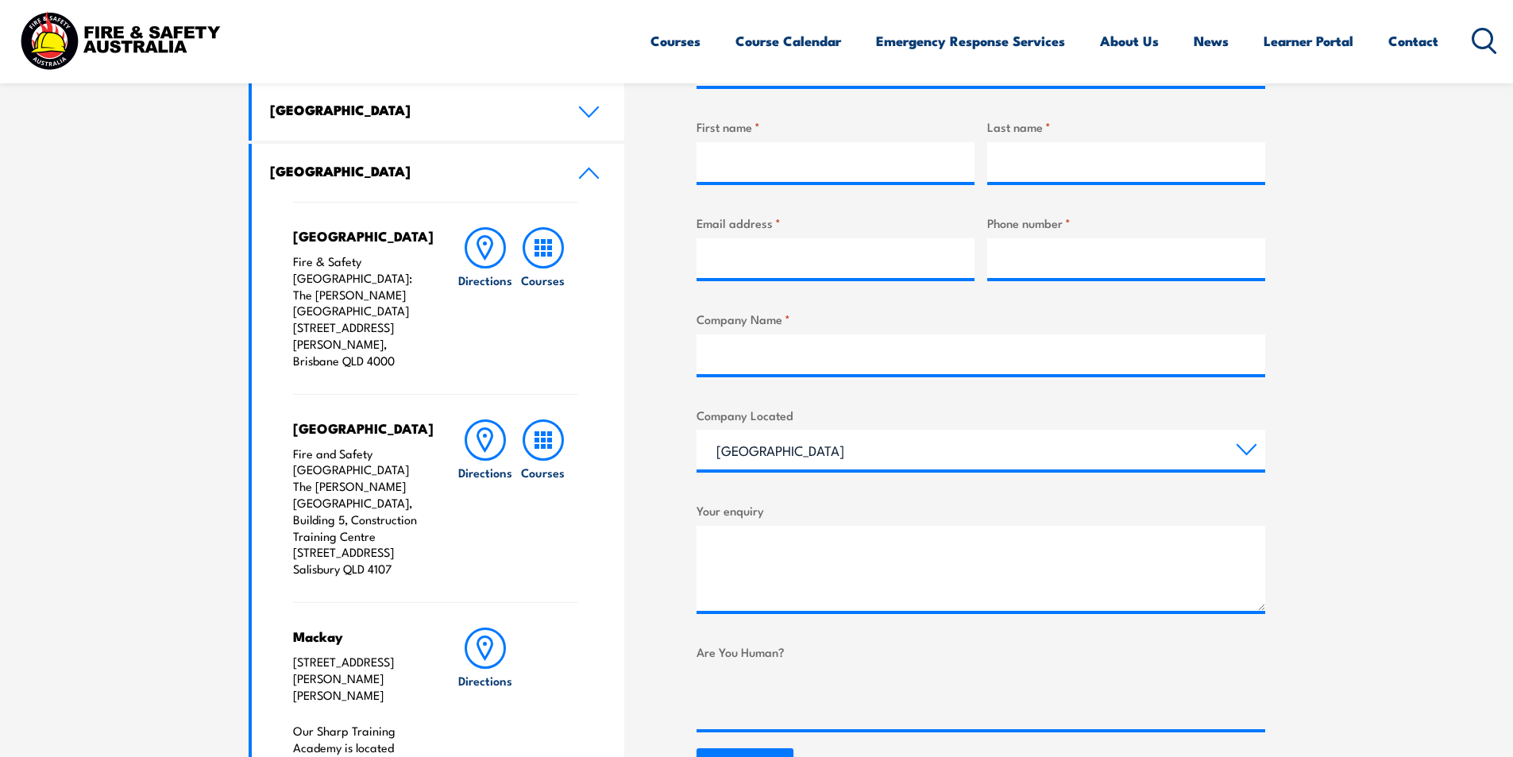
scroll to position [794, 0]
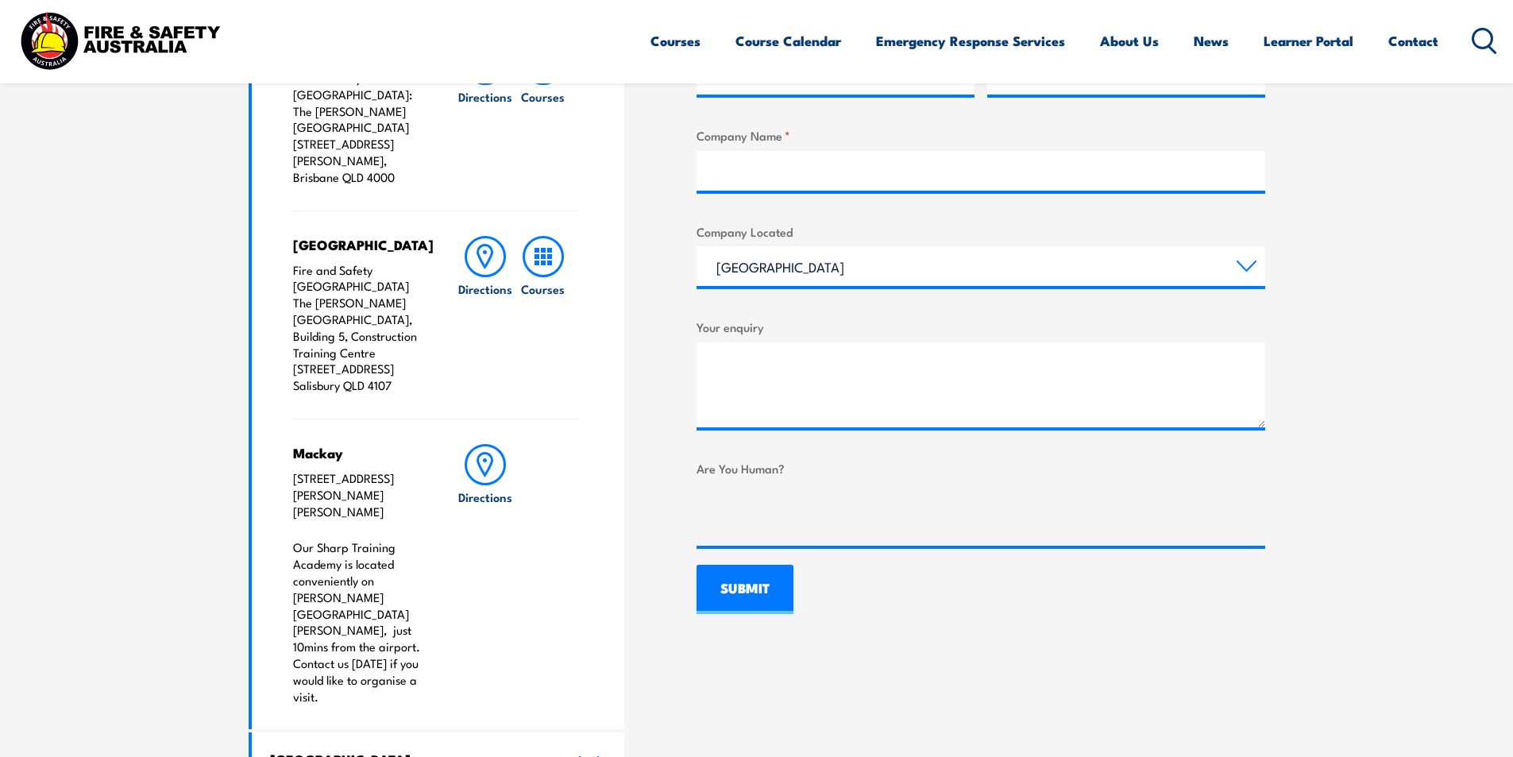
click at [183, 357] on section "Speak to a specialist call [PHONE_NUMBER] LOCATIONS NEAR [GEOGRAPHIC_DATA] [GEO…" at bounding box center [756, 369] width 1513 height 1417
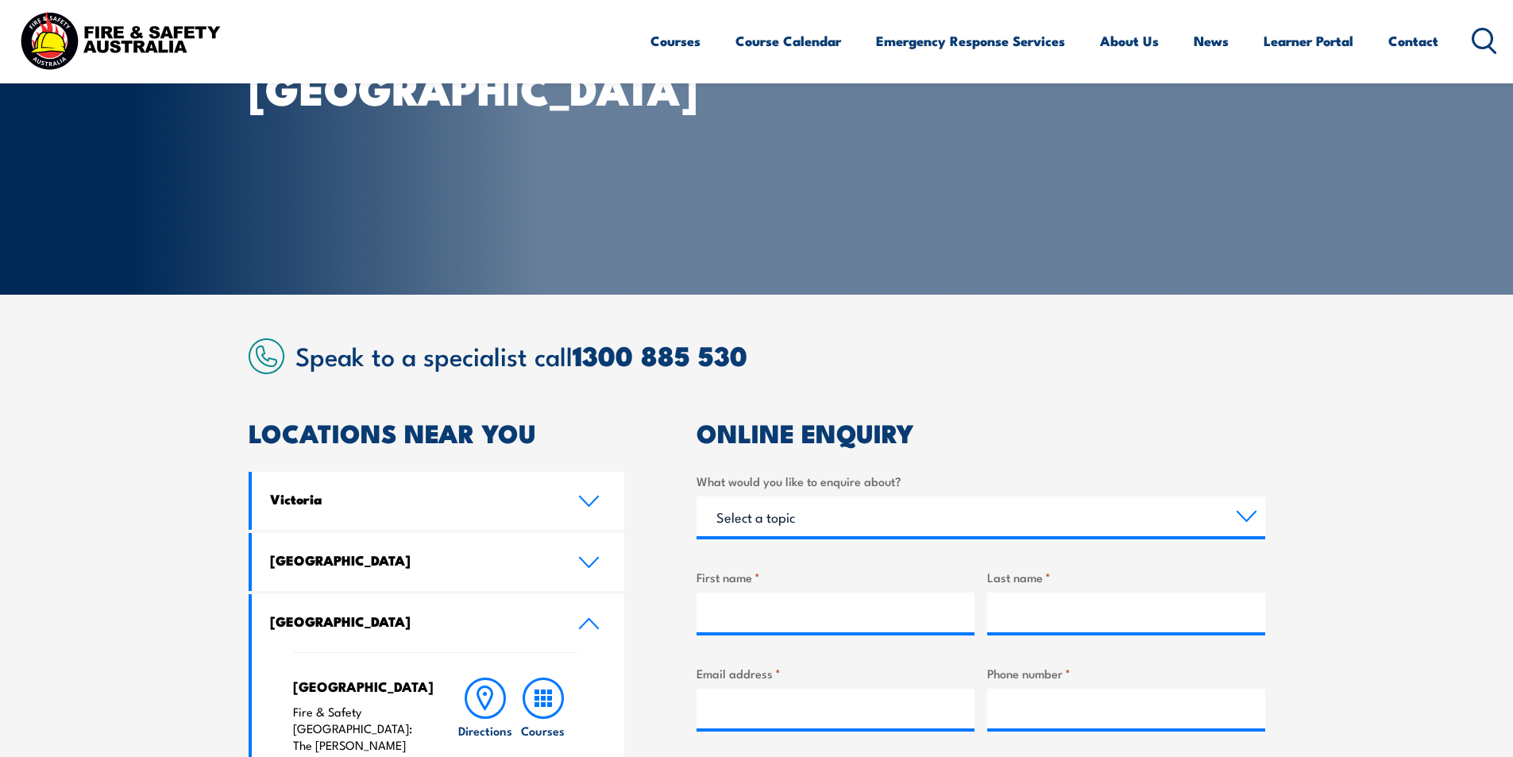
scroll to position [159, 0]
